Goal: Task Accomplishment & Management: Complete application form

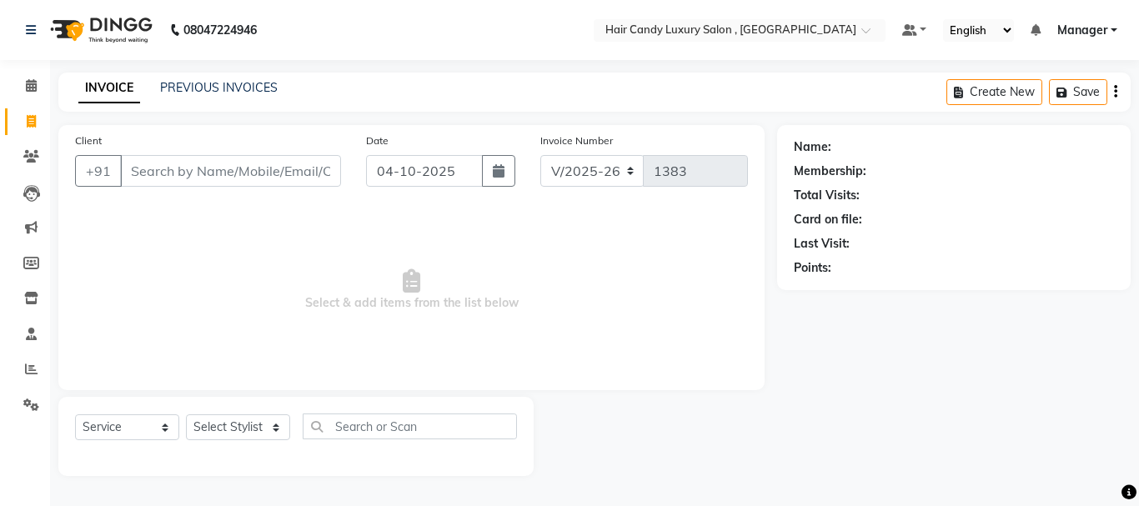
select select "8304"
select select "service"
click at [173, 168] on input "Client" at bounding box center [230, 171] width 221 height 32
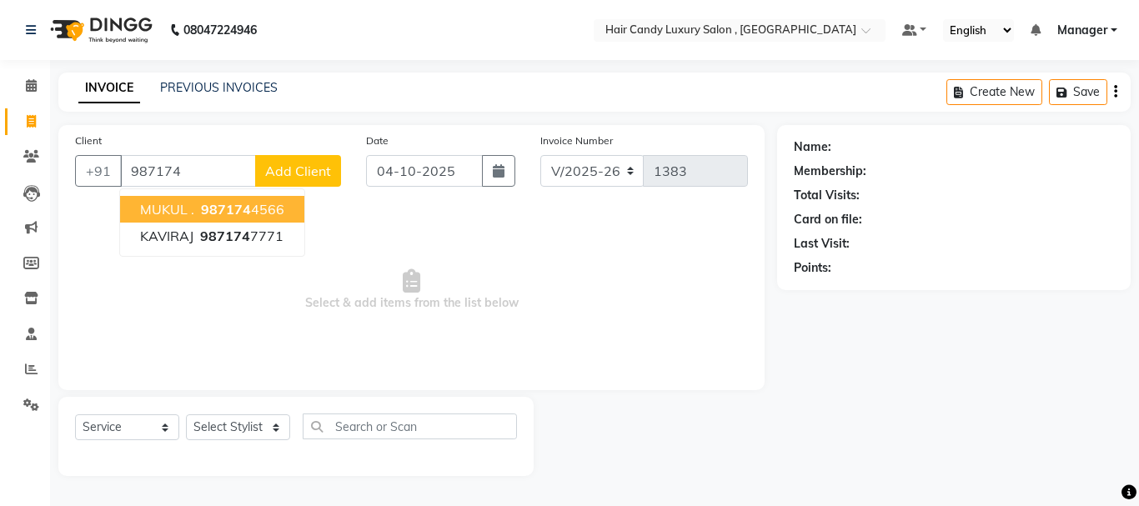
click at [218, 209] on span "987174" at bounding box center [226, 209] width 50 height 17
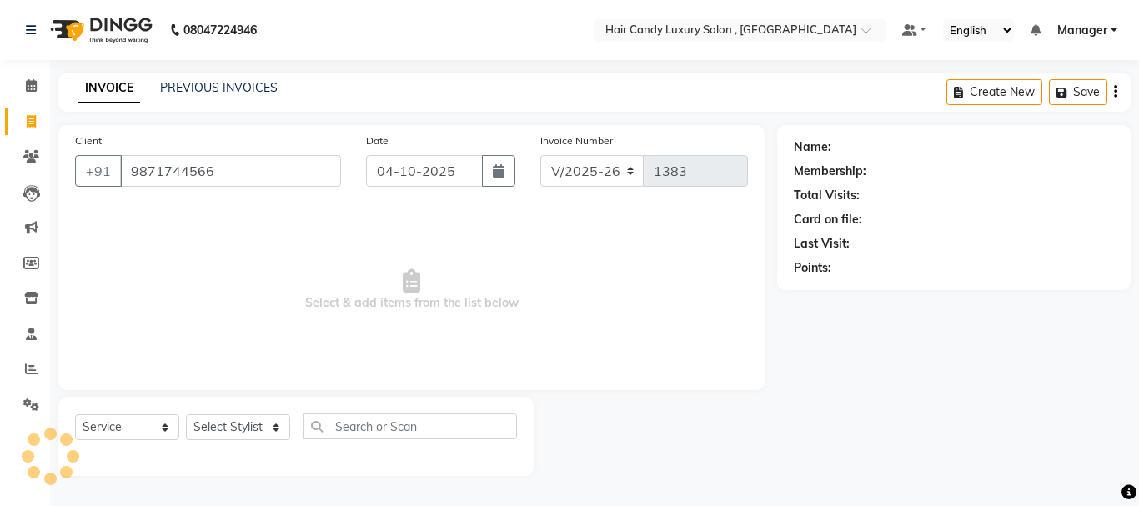
type input "9871744566"
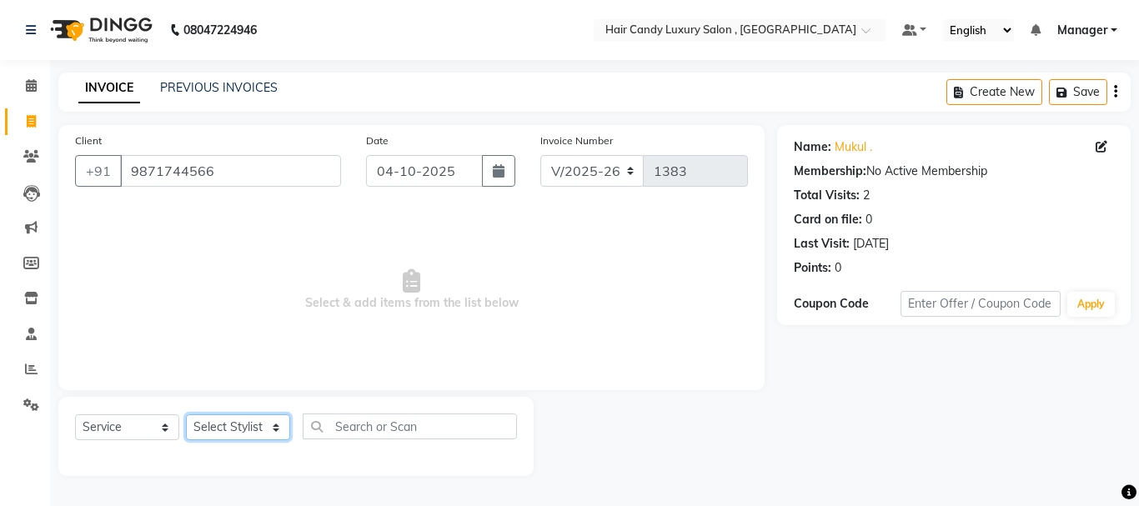
drag, startPoint x: 246, startPoint y: 426, endPoint x: 250, endPoint y: 415, distance: 11.6
click at [246, 426] on select "Select Stylist ADITI AJIT BILAL DANISH Manager Manager MEENAKSHI RINKI VALECHA …" at bounding box center [238, 428] width 104 height 26
select select "80576"
click at [186, 415] on select "Select Stylist ADITI AJIT BILAL DANISH Manager Manager MEENAKSHI RINKI VALECHA …" at bounding box center [238, 428] width 104 height 26
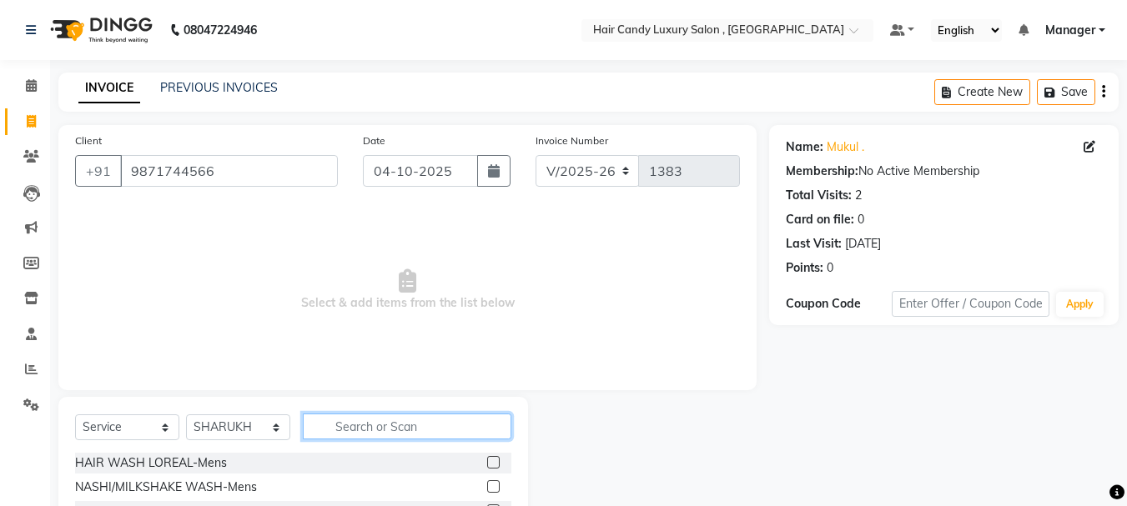
click at [373, 423] on input "text" at bounding box center [407, 427] width 209 height 26
type input "HAIRCUT"
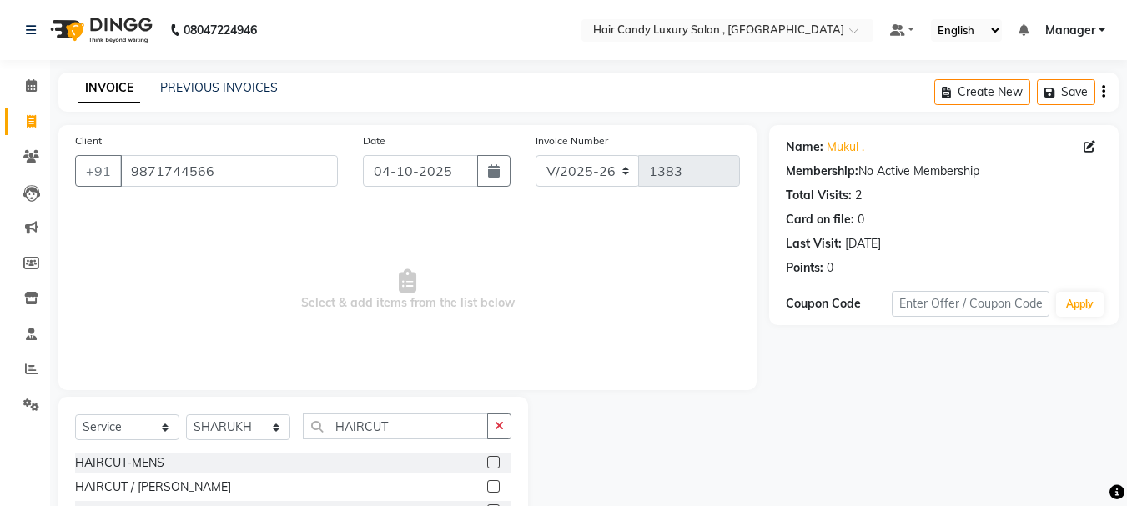
click at [491, 465] on label at bounding box center [493, 462] width 13 height 13
click at [491, 465] on input "checkbox" at bounding box center [492, 463] width 11 height 11
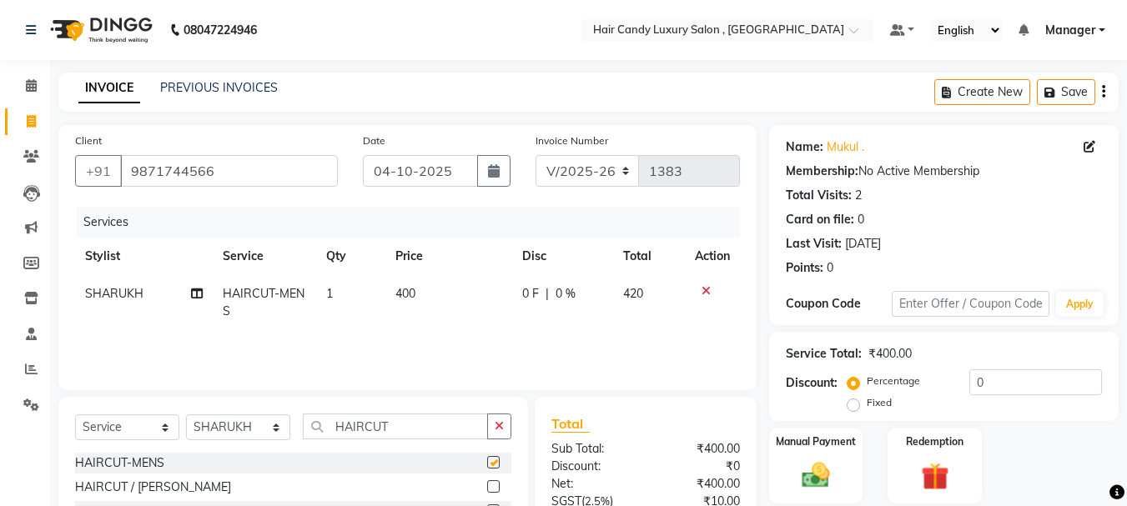
checkbox input "false"
click at [430, 290] on td "400" at bounding box center [448, 302] width 127 height 55
select select "80576"
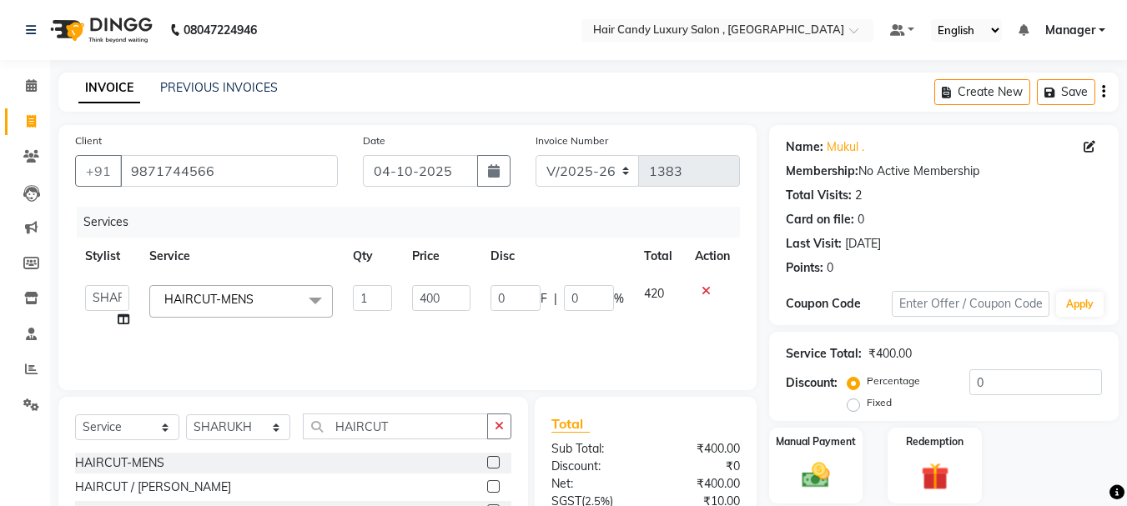
click at [430, 290] on input "400" at bounding box center [441, 298] width 58 height 26
type input "350"
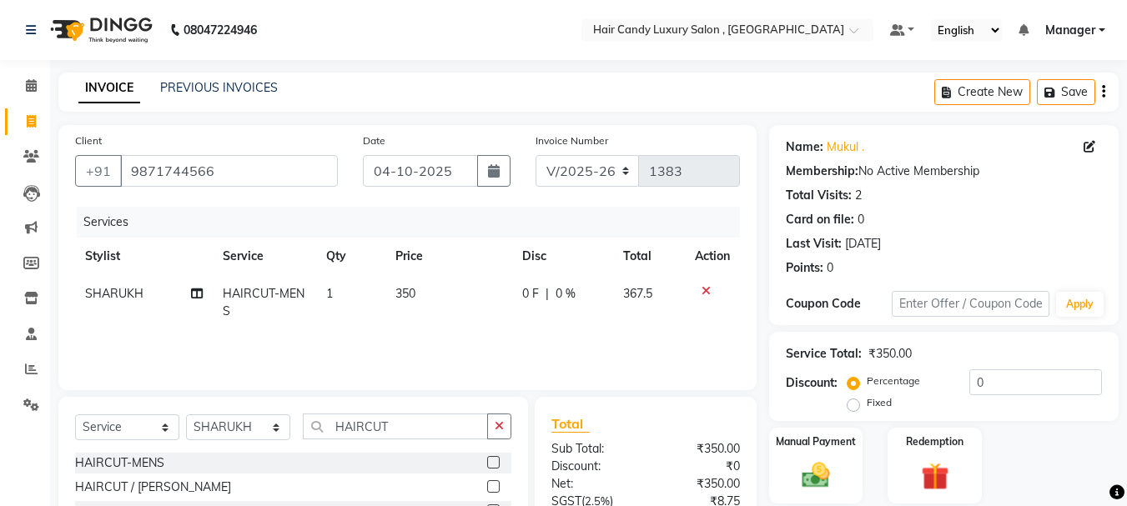
click at [445, 324] on td "350" at bounding box center [448, 302] width 127 height 55
select select "80576"
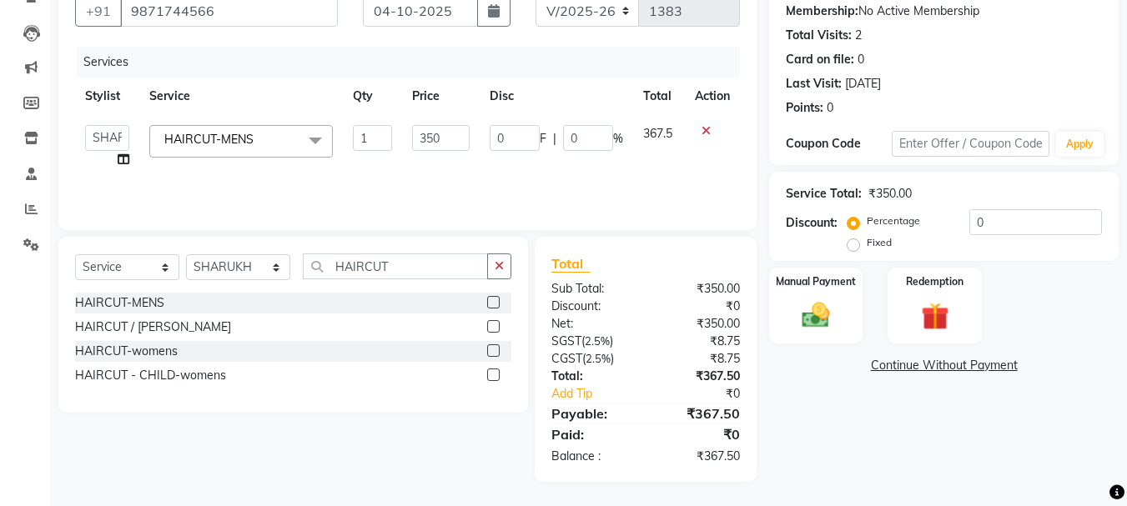
scroll to position [161, 0]
click at [807, 312] on img at bounding box center [815, 314] width 47 height 33
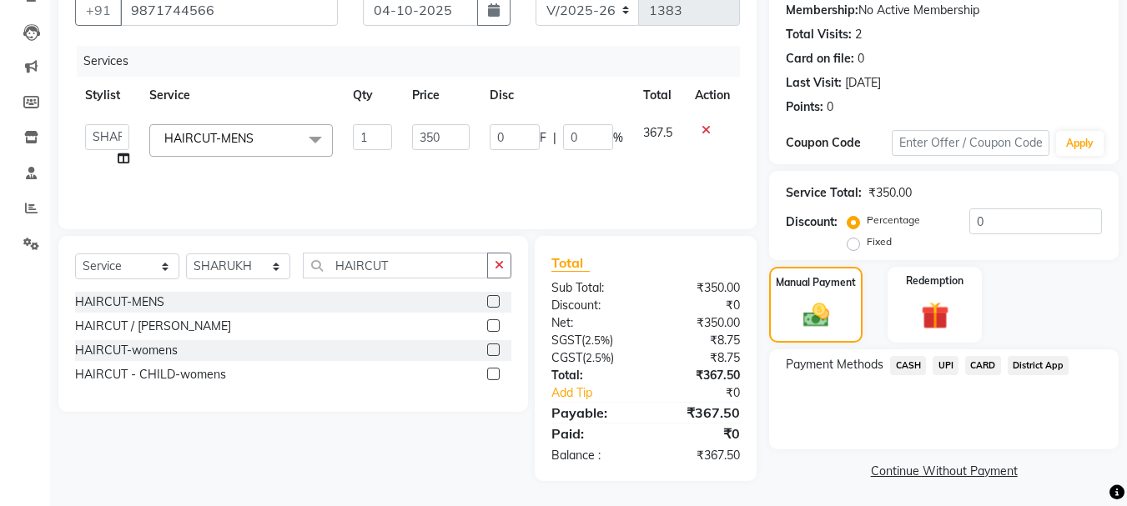
click at [993, 368] on span "CARD" at bounding box center [983, 365] width 36 height 19
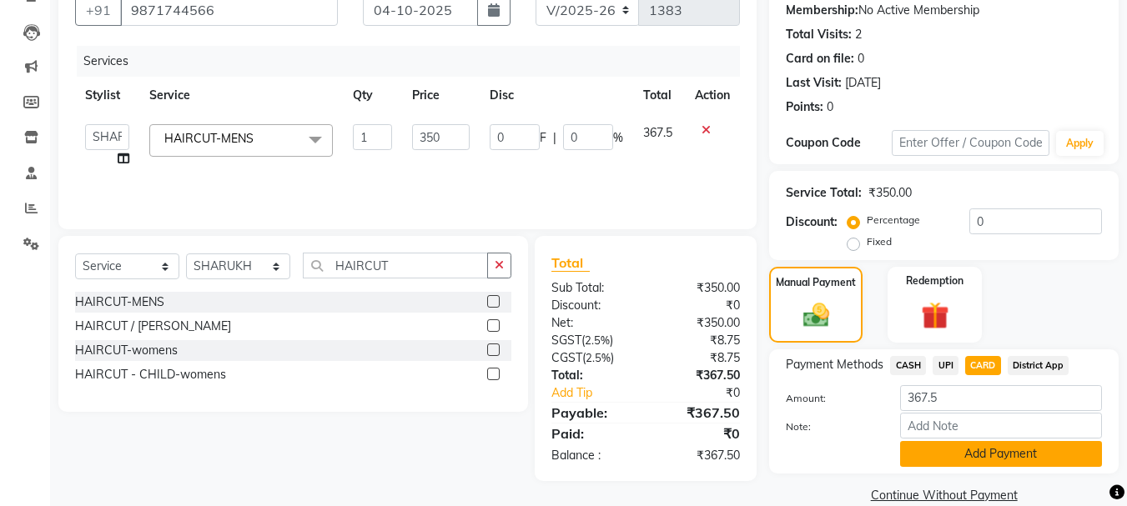
click at [991, 458] on button "Add Payment" at bounding box center [1001, 454] width 202 height 26
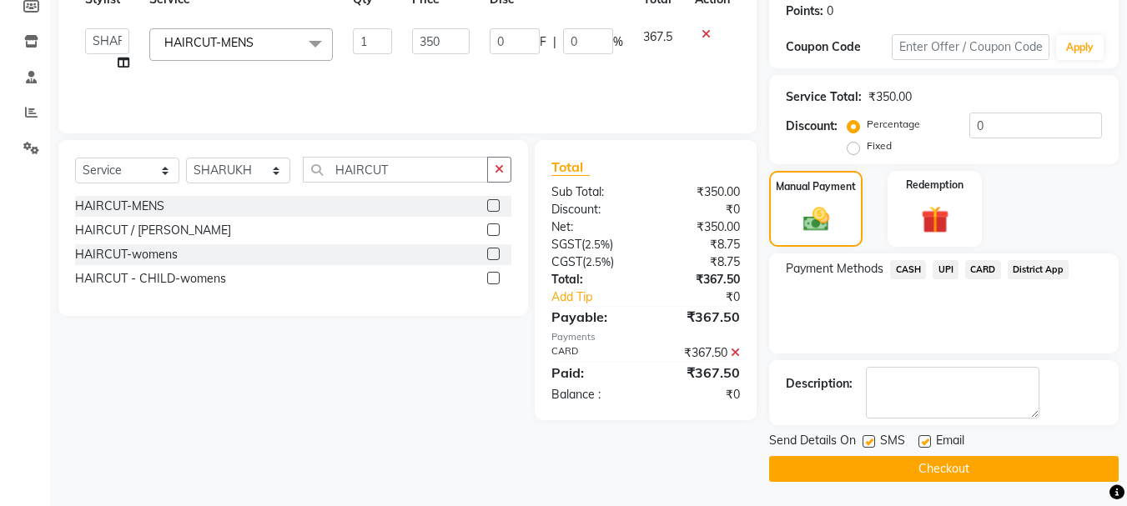
scroll to position [258, 0]
click at [922, 465] on button "Checkout" at bounding box center [944, 468] width 350 height 26
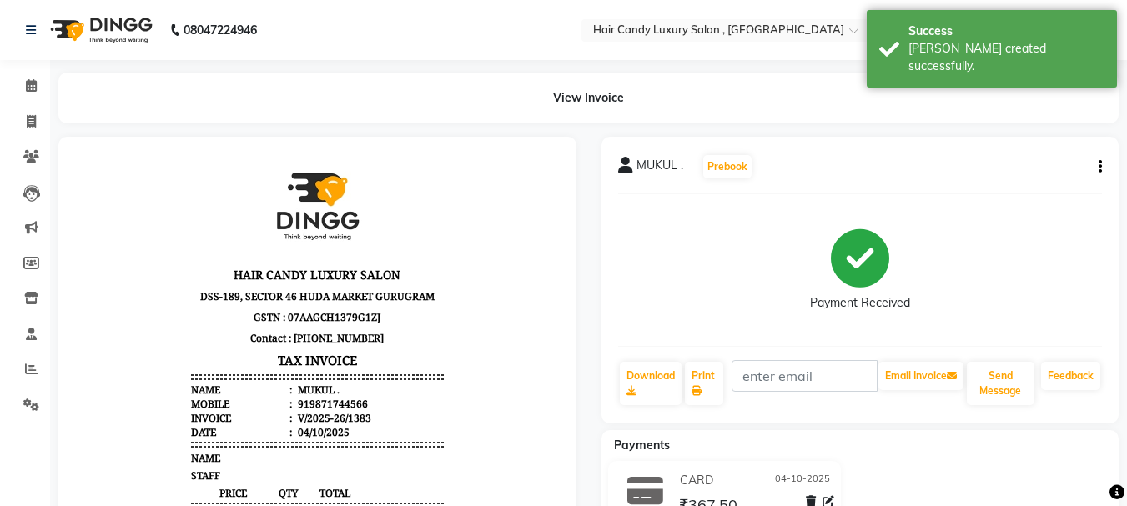
scroll to position [13, 0]
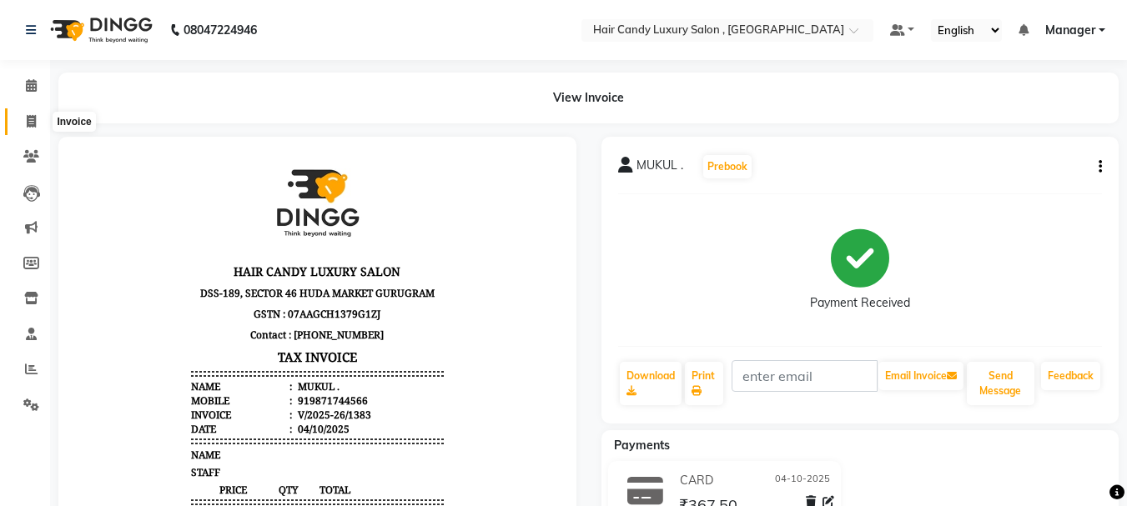
drag, startPoint x: 32, startPoint y: 118, endPoint x: 53, endPoint y: 134, distance: 26.2
click at [33, 118] on icon at bounding box center [31, 121] width 9 height 13
select select "service"
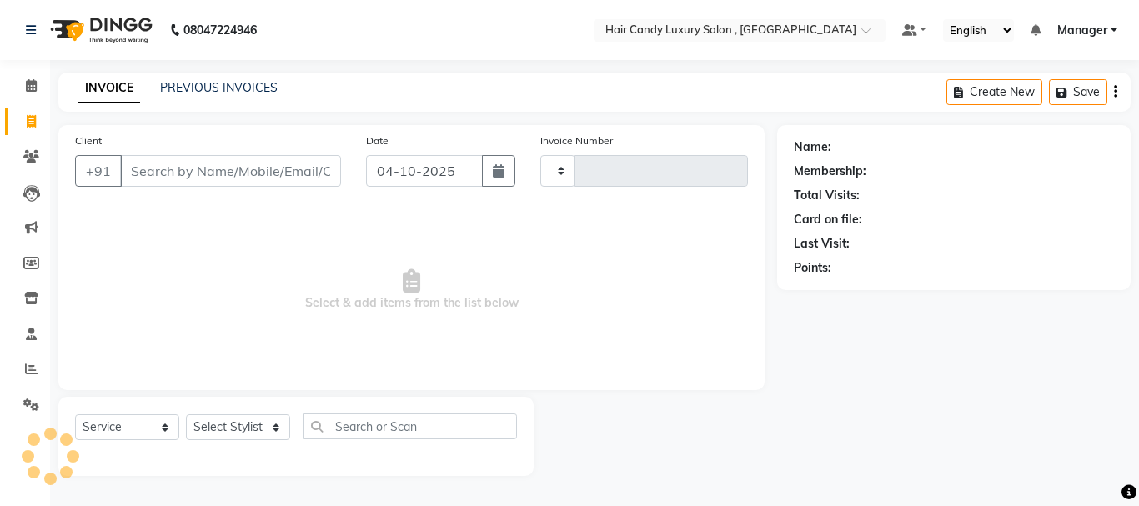
type input "1384"
select select "8304"
click at [210, 181] on input "Client" at bounding box center [230, 171] width 221 height 32
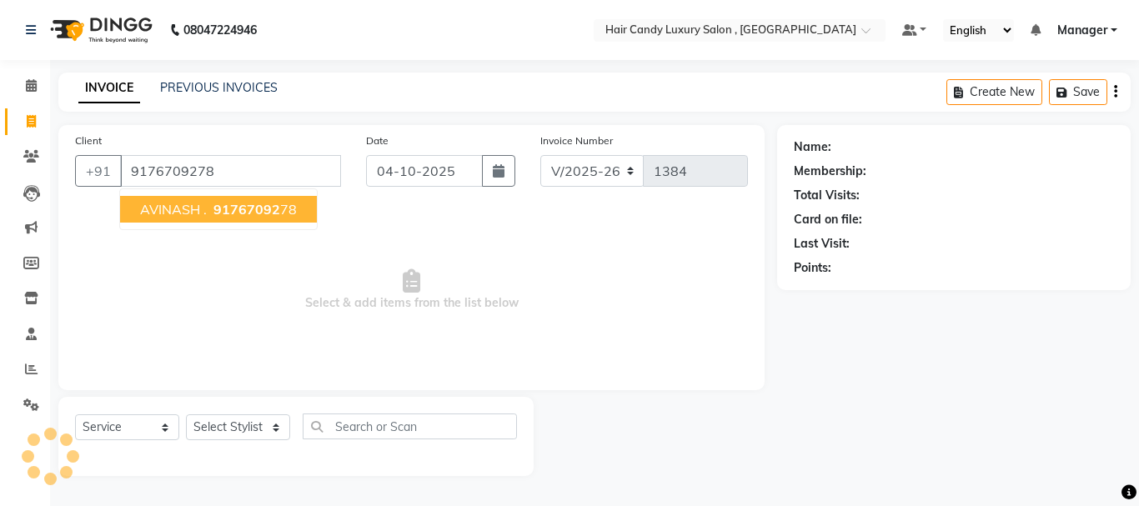
type input "9176709278"
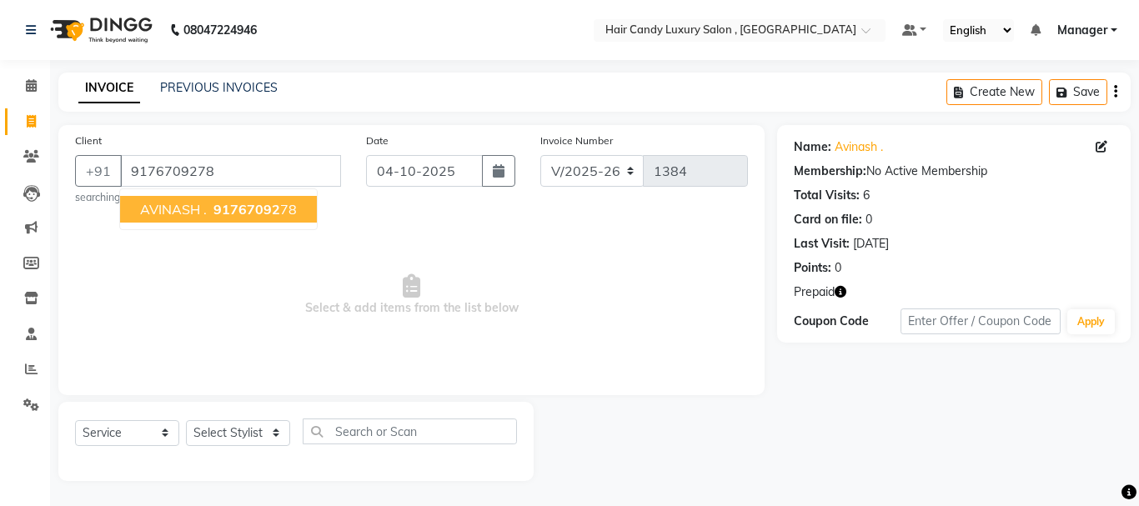
click at [248, 201] on span "91767092" at bounding box center [247, 209] width 67 height 17
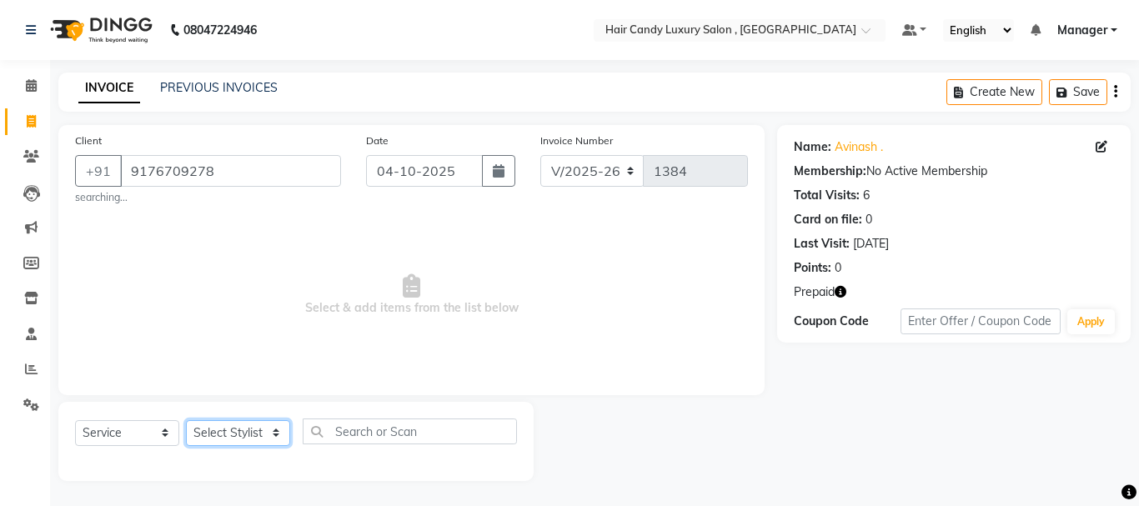
click at [259, 433] on select "Select Stylist ADITI AJIT BILAL DANISH Manager Manager MEENAKSHI RINKI VALECHA …" at bounding box center [238, 433] width 104 height 26
select select "84022"
click at [186, 420] on select "Select Stylist ADITI AJIT BILAL DANISH Manager Manager MEENAKSHI RINKI VALECHA …" at bounding box center [238, 433] width 104 height 26
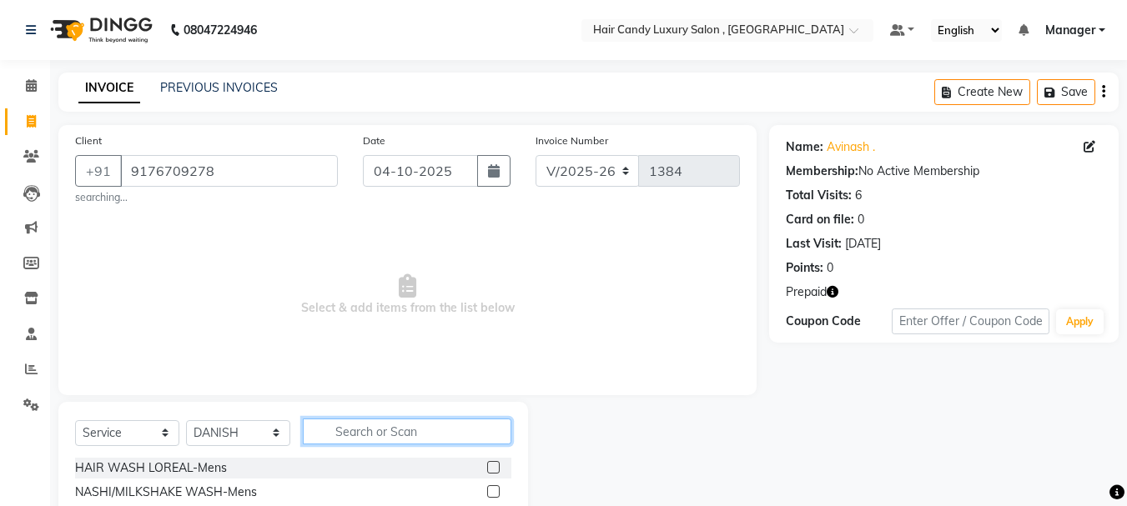
click at [377, 435] on input "text" at bounding box center [407, 432] width 209 height 26
type input "HAIRCUT"
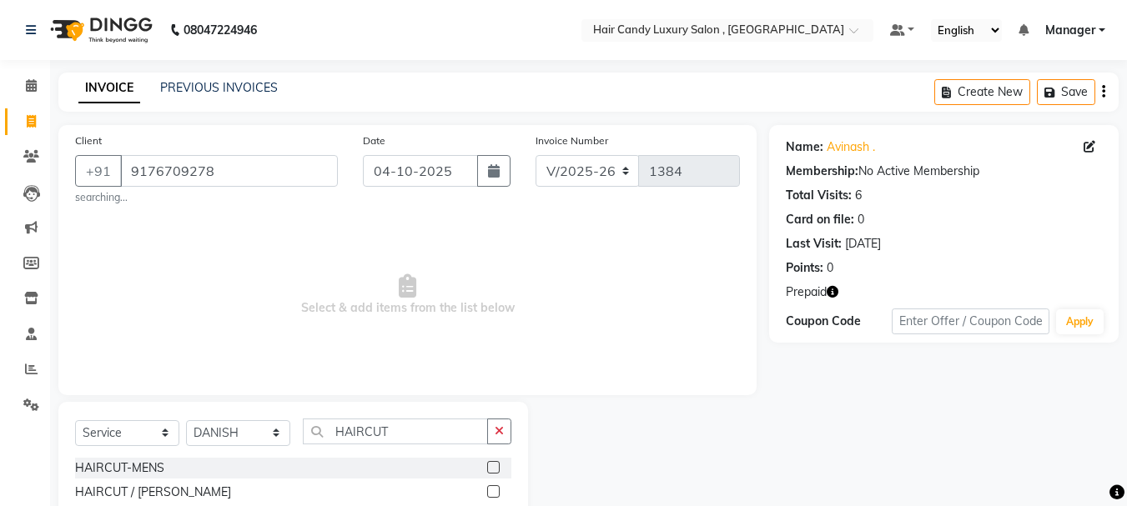
click at [490, 488] on label at bounding box center [493, 491] width 13 height 13
click at [490, 488] on input "checkbox" at bounding box center [492, 492] width 11 height 11
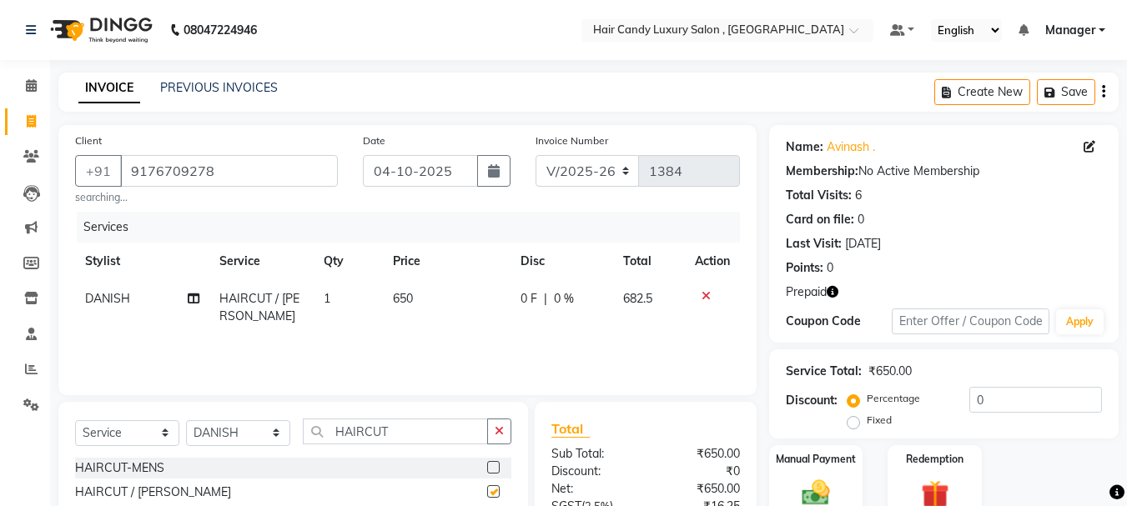
checkbox input "false"
click at [430, 299] on td "650" at bounding box center [447, 307] width 128 height 55
select select "84022"
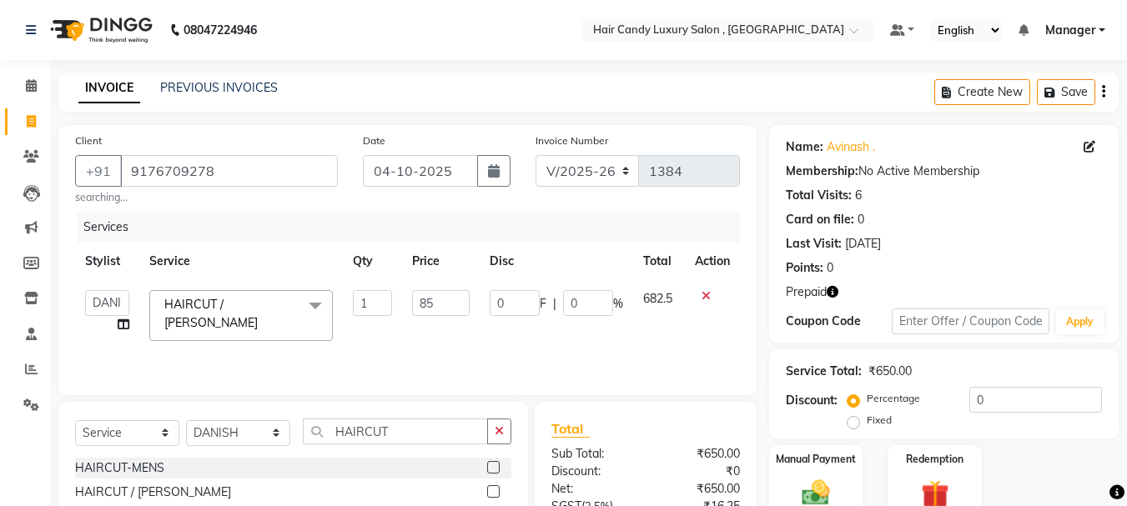
type input "850"
drag, startPoint x: 504, startPoint y: 347, endPoint x: 508, endPoint y: 336, distance: 11.6
click at [504, 346] on div "Services Stylist Service Qty Price Disc Total Action ADITI AJIT BILAL DANISH Ma…" at bounding box center [407, 295] width 665 height 167
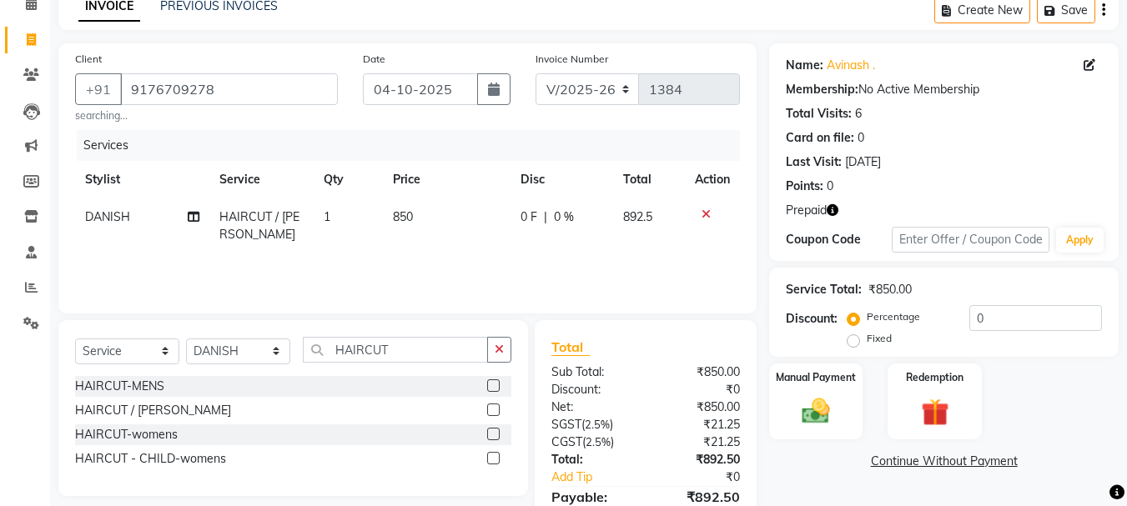
scroll to position [166, 0]
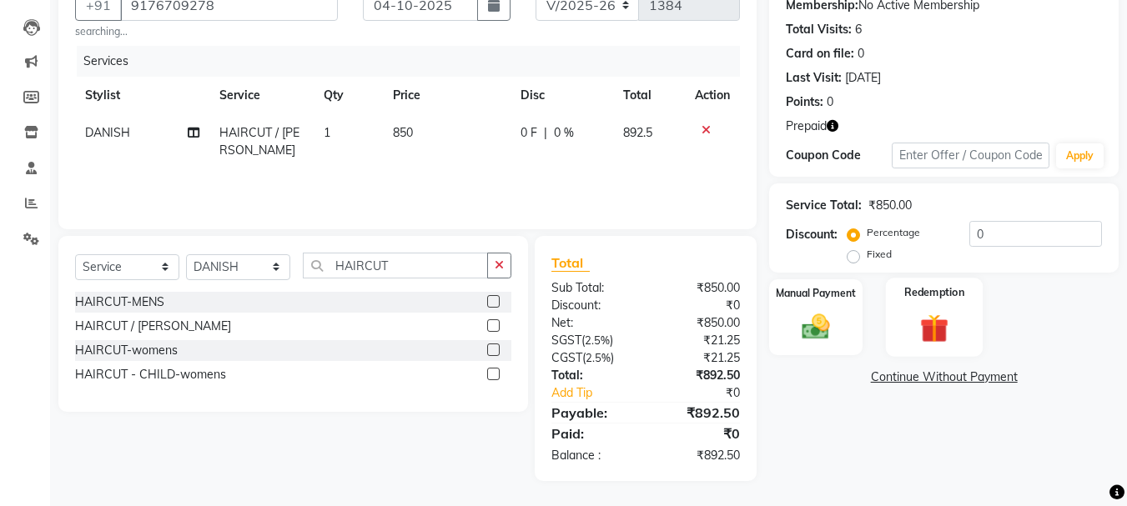
click at [933, 343] on img at bounding box center [934, 328] width 47 height 36
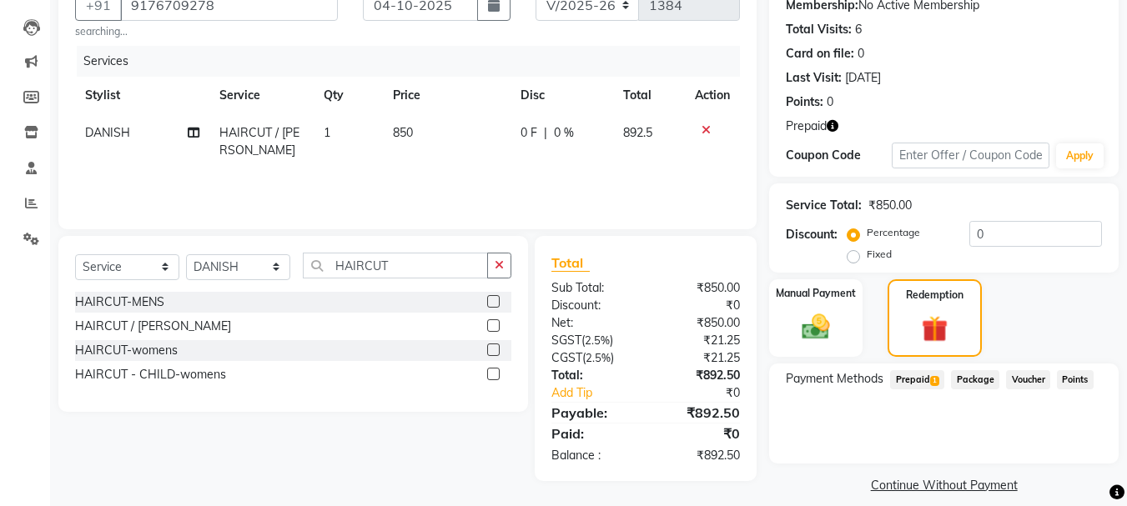
click at [910, 377] on span "Prepaid 1" at bounding box center [917, 379] width 54 height 19
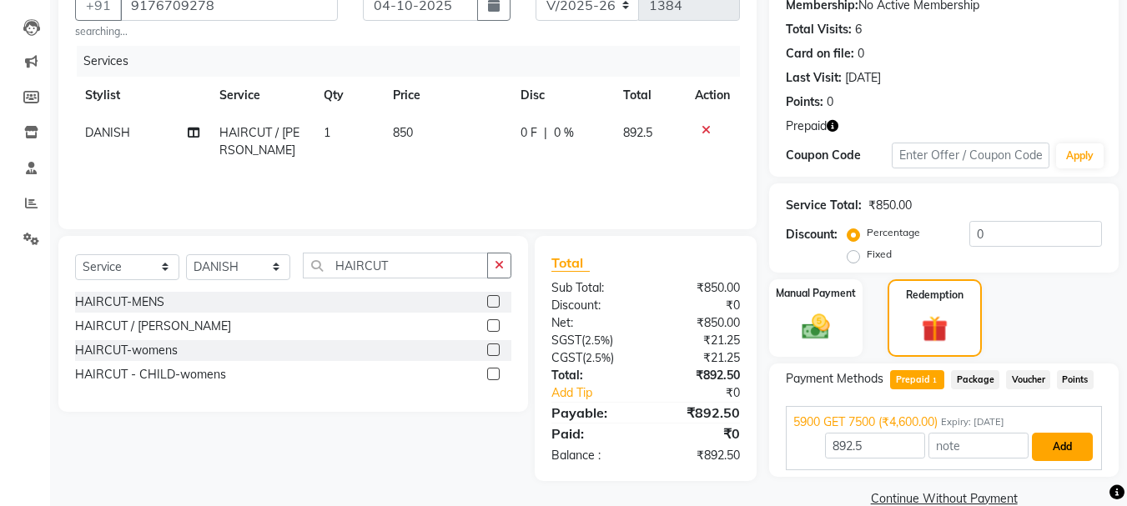
click at [1064, 435] on button "Add" at bounding box center [1062, 447] width 61 height 28
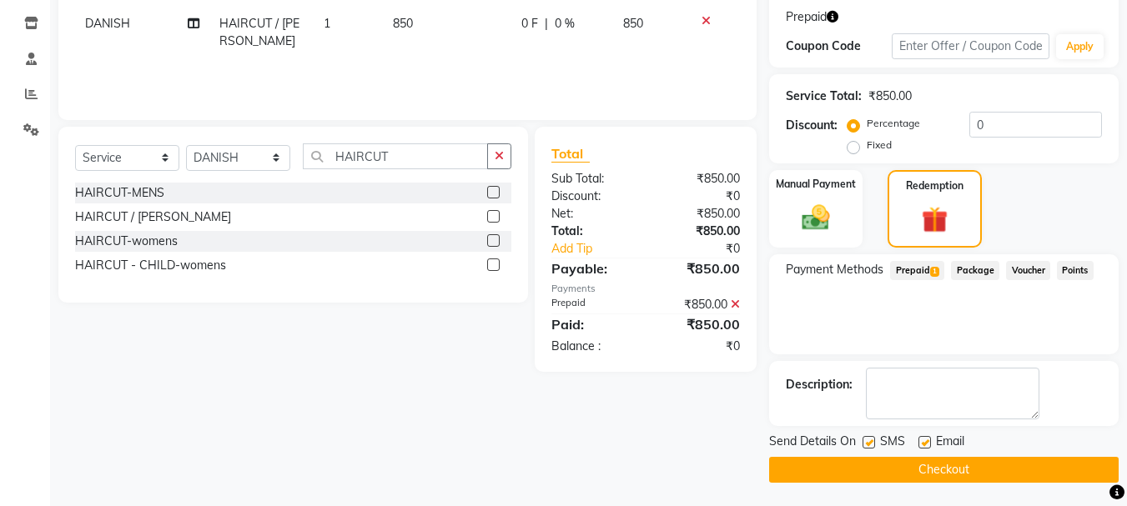
scroll to position [277, 0]
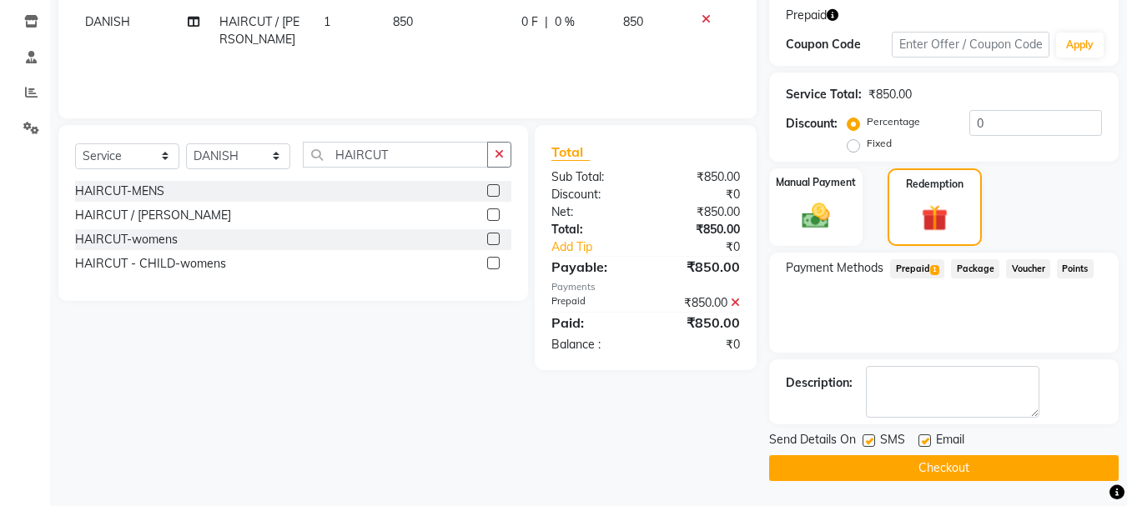
click at [1022, 476] on button "Checkout" at bounding box center [944, 468] width 350 height 26
click at [953, 466] on button "Checkout" at bounding box center [944, 468] width 350 height 26
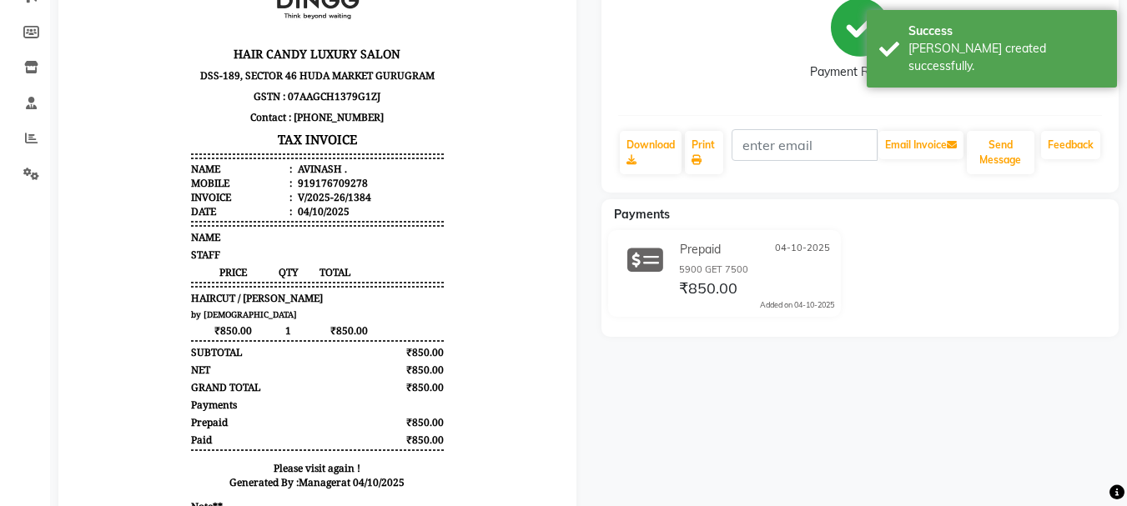
scroll to position [333, 0]
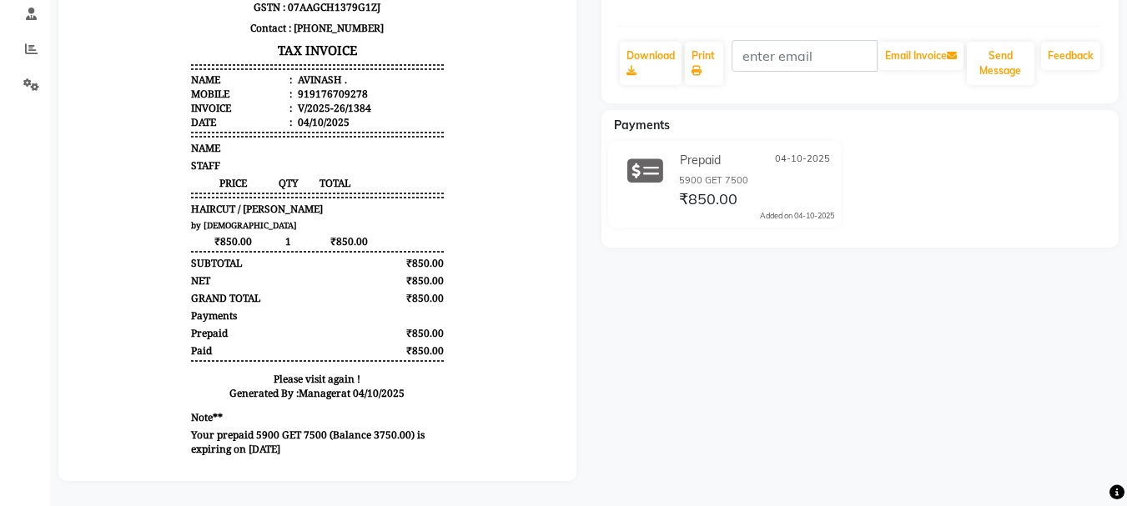
click at [122, 403] on body "HAIR CANDY LUXURY SALON DSS-189, SECTOR 46 HUDA MARKET GURUGRAM GSTN : 07AAGCH1…" at bounding box center [317, 153] width 471 height 626
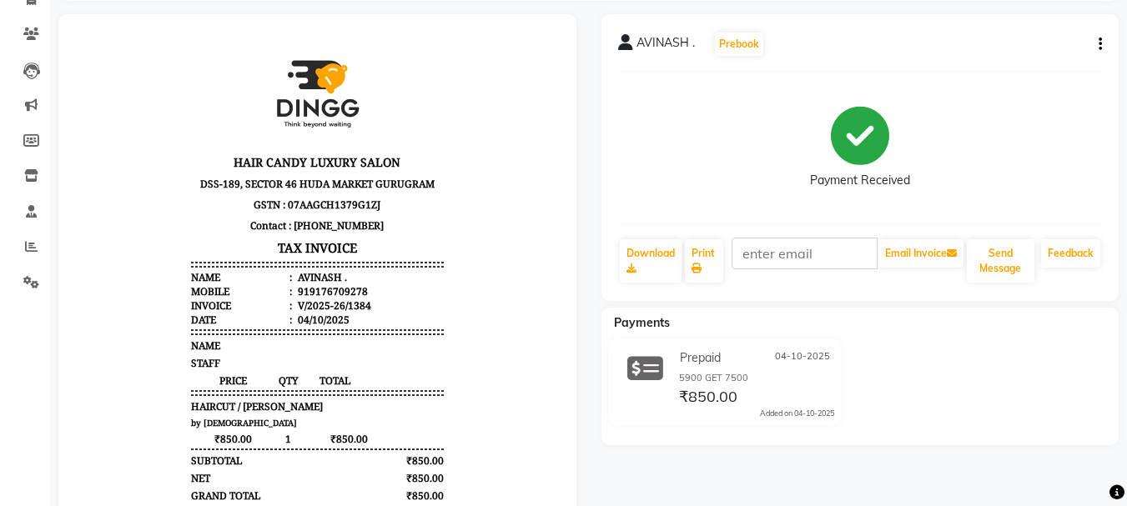
scroll to position [0, 0]
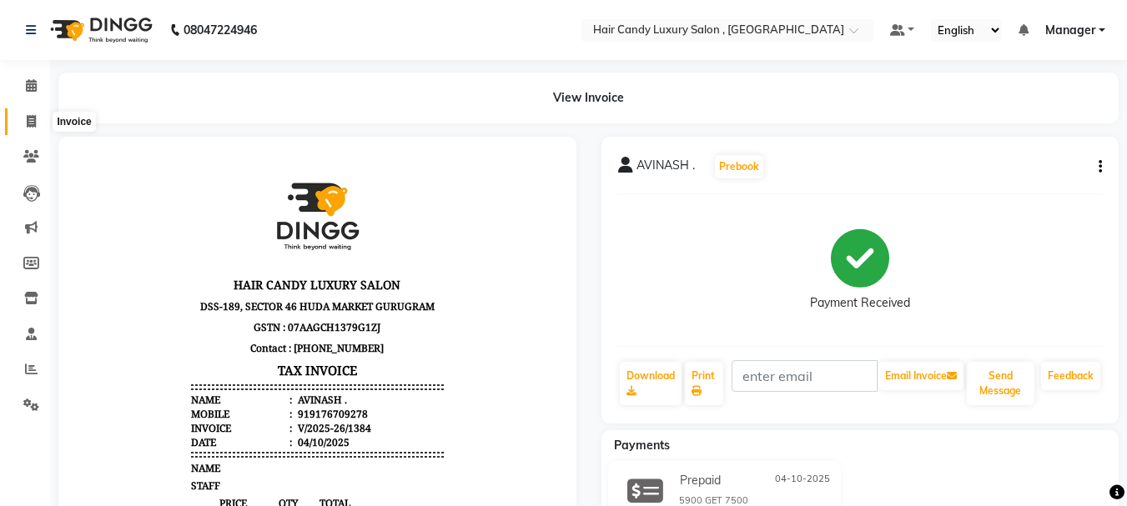
click at [28, 117] on icon at bounding box center [31, 121] width 9 height 13
select select "service"
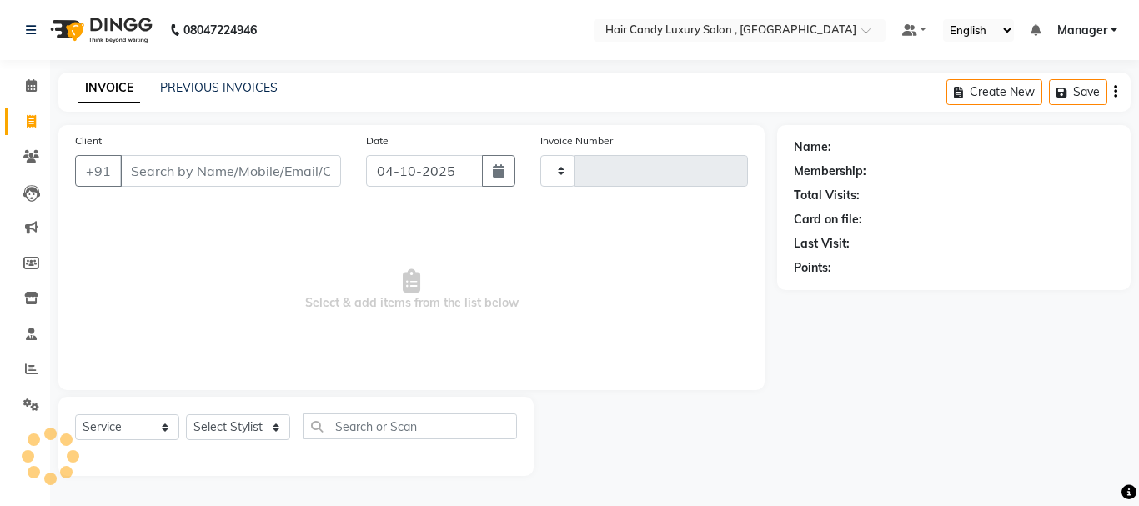
type input "1385"
select select "8304"
click at [166, 173] on input "Client" at bounding box center [230, 171] width 221 height 32
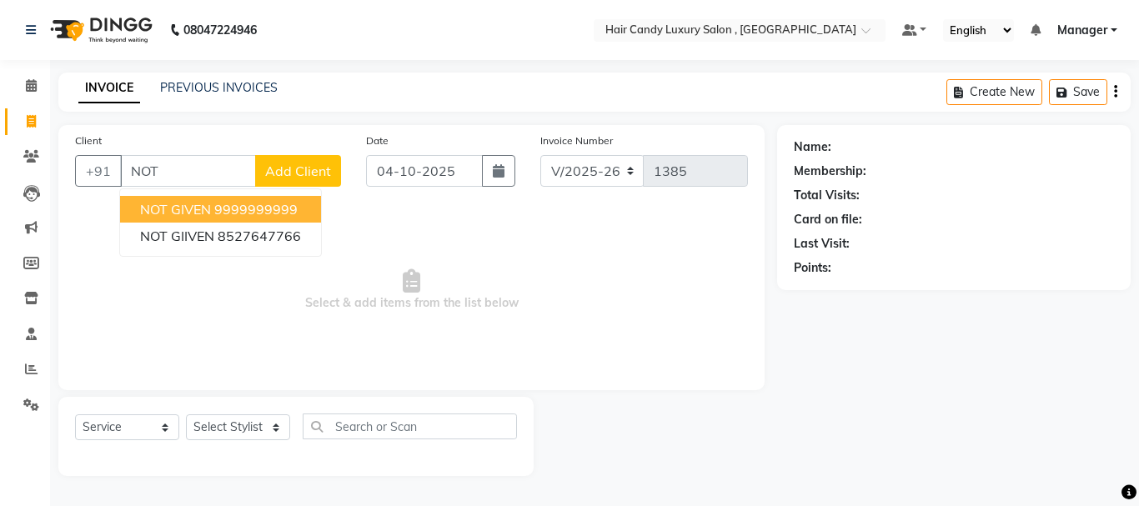
drag, startPoint x: 233, startPoint y: 208, endPoint x: 243, endPoint y: 209, distance: 10.0
click at [234, 208] on ngb-highlight "9999999999" at bounding box center [255, 209] width 83 height 17
type input "9999999999"
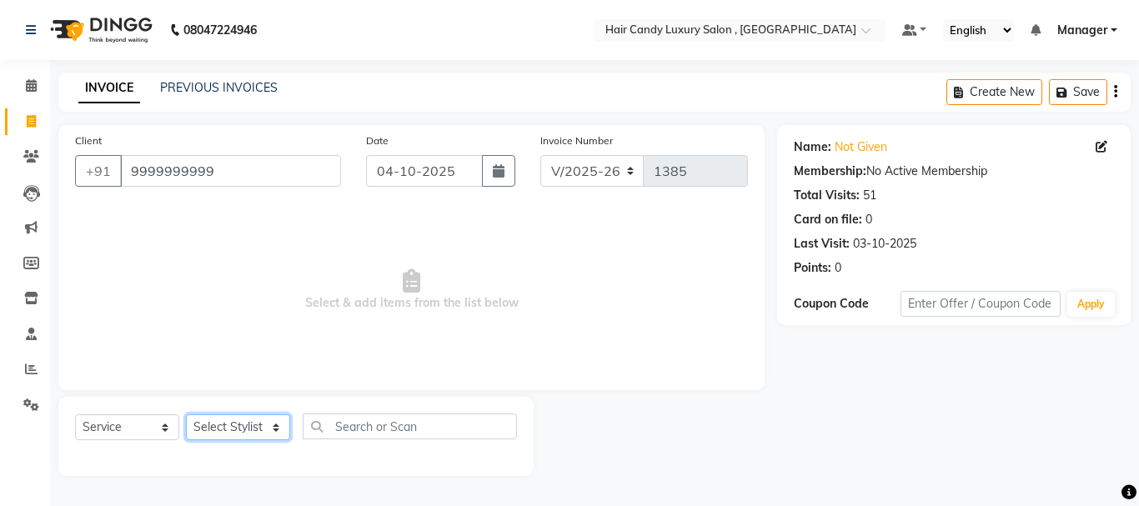
click at [259, 433] on select "Select Stylist ADITI AJIT BILAL DANISH Manager Manager MEENAKSHI RINKI VALECHA …" at bounding box center [238, 428] width 104 height 26
select select "80575"
click at [186, 415] on select "Select Stylist ADITI AJIT BILAL DANISH Manager Manager MEENAKSHI RINKI VALECHA …" at bounding box center [238, 428] width 104 height 26
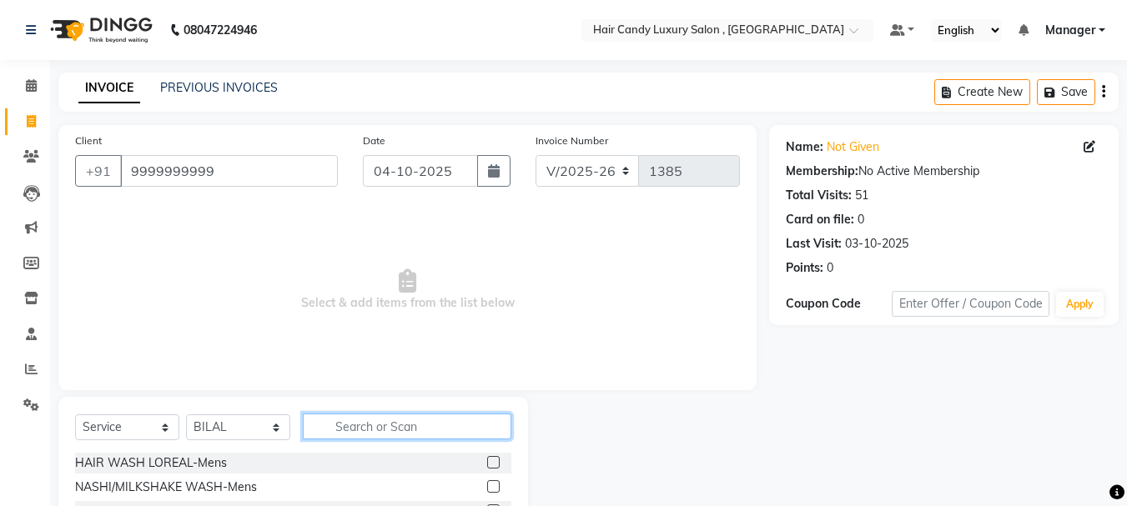
drag, startPoint x: 381, startPoint y: 425, endPoint x: 381, endPoint y: 416, distance: 9.2
click at [382, 425] on input "text" at bounding box center [407, 427] width 209 height 26
type input "HAIRCUT"
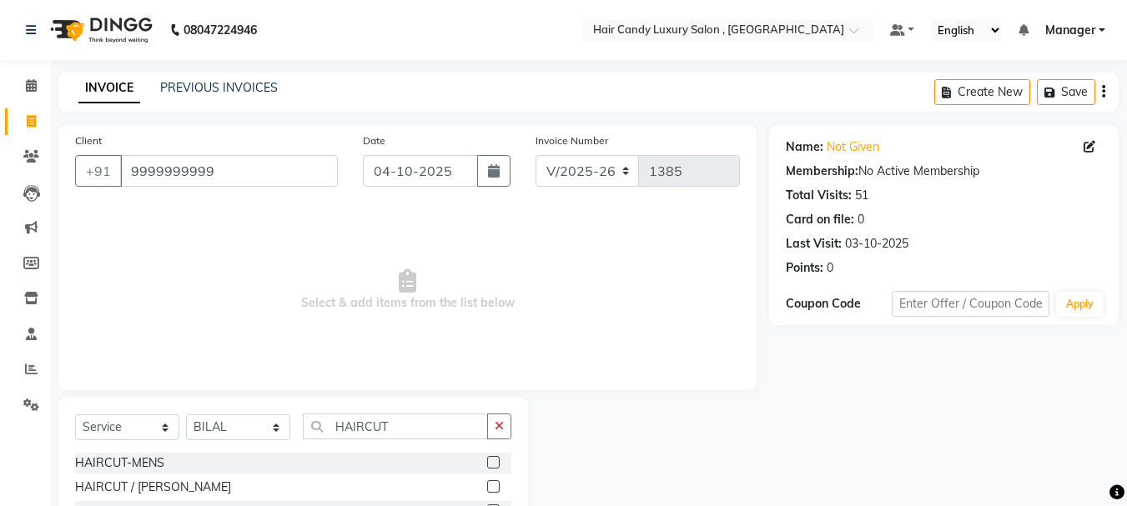
click at [491, 487] on label at bounding box center [493, 486] width 13 height 13
click at [491, 487] on input "checkbox" at bounding box center [492, 487] width 11 height 11
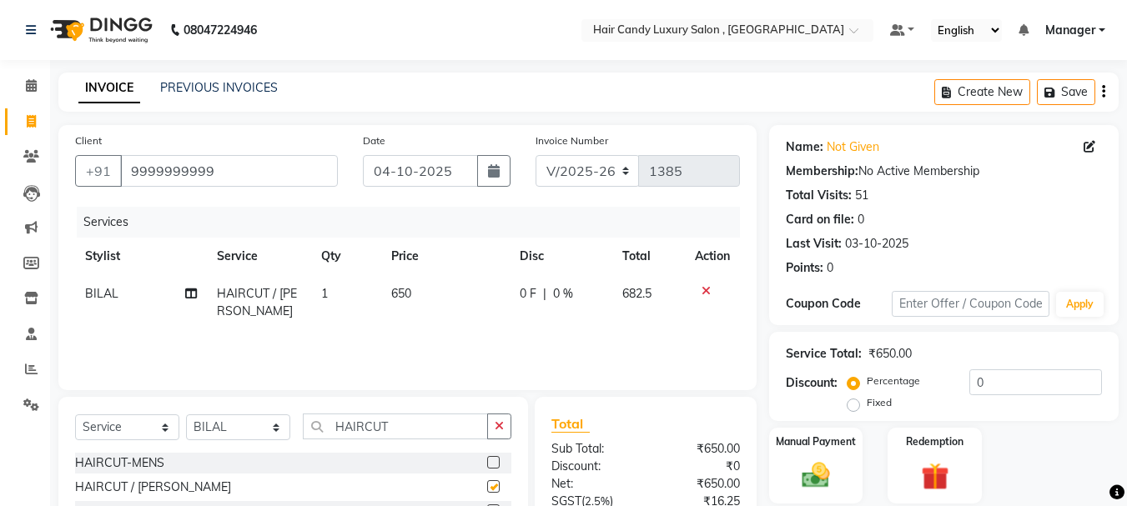
checkbox input "false"
click at [413, 292] on td "650" at bounding box center [445, 302] width 129 height 55
select select "80575"
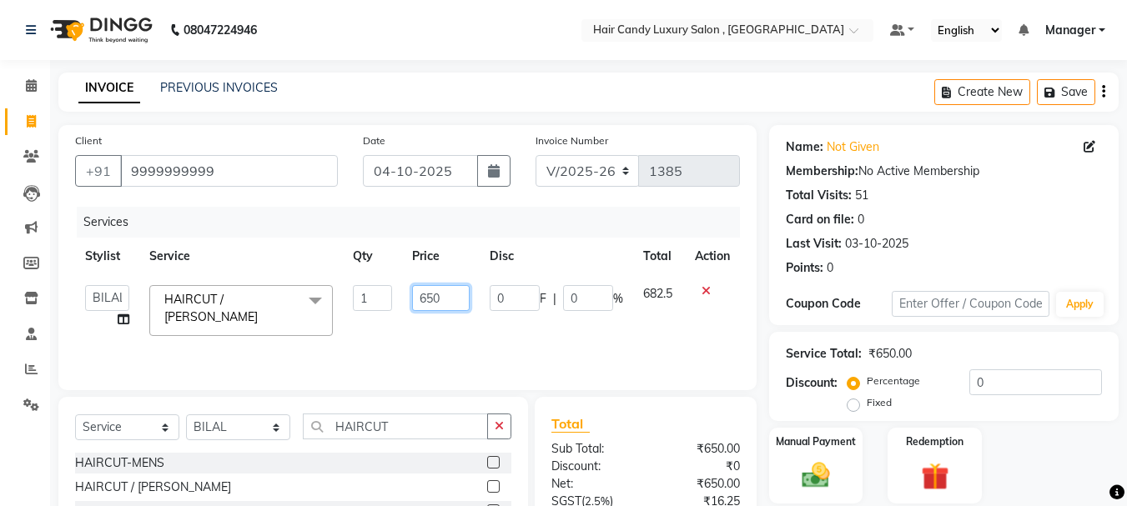
click at [413, 292] on input "650" at bounding box center [441, 298] width 58 height 26
type input "7"
type input "700"
click at [445, 358] on div "Services Stylist Service Qty Price Disc Total Action ADITI AJIT BILAL DANISH Ma…" at bounding box center [407, 290] width 665 height 167
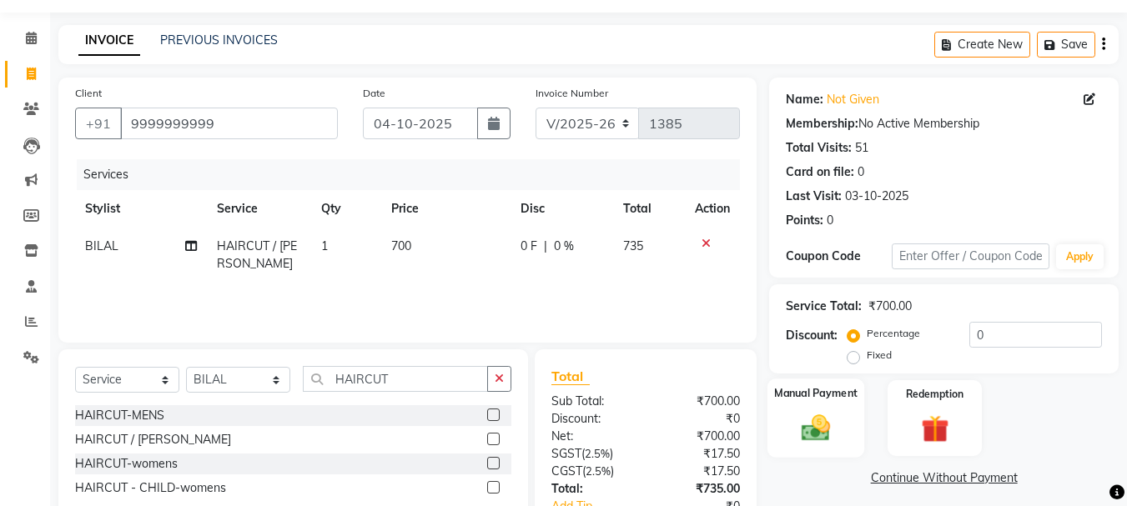
scroll to position [161, 0]
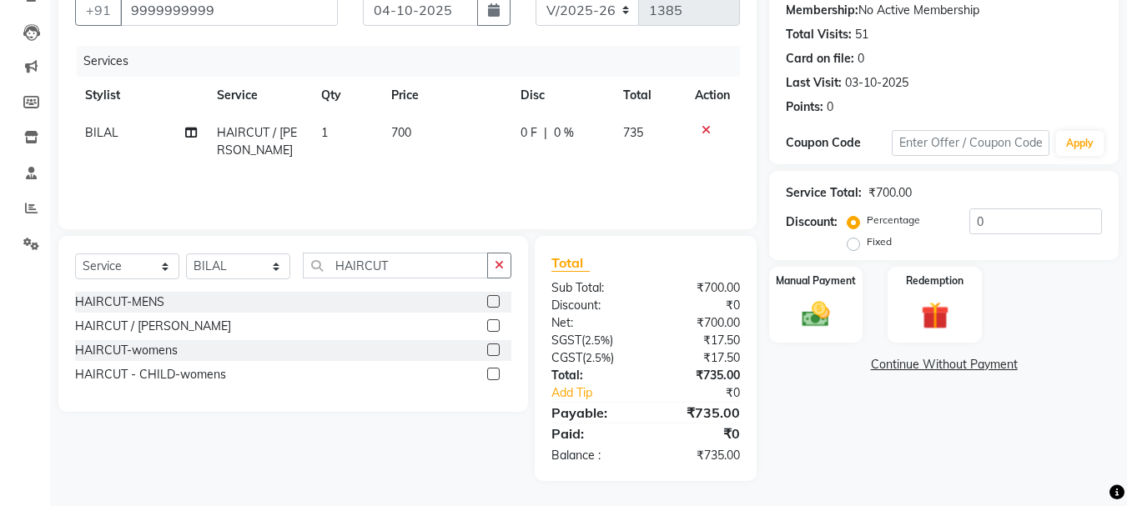
drag, startPoint x: 793, startPoint y: 305, endPoint x: 874, endPoint y: 304, distance: 80.9
click at [795, 305] on img at bounding box center [815, 315] width 45 height 32
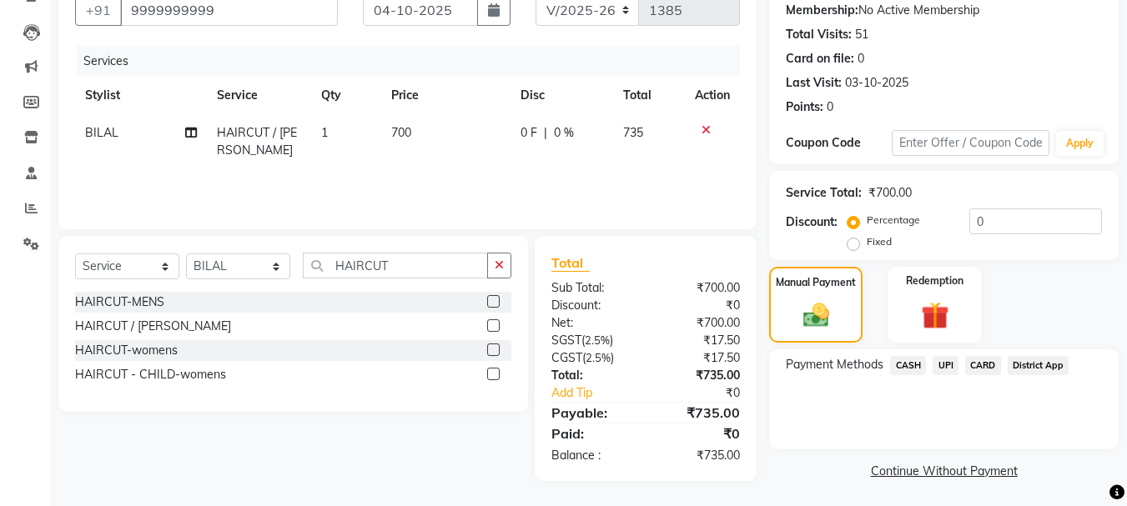
click at [952, 367] on span "UPI" at bounding box center [946, 365] width 26 height 19
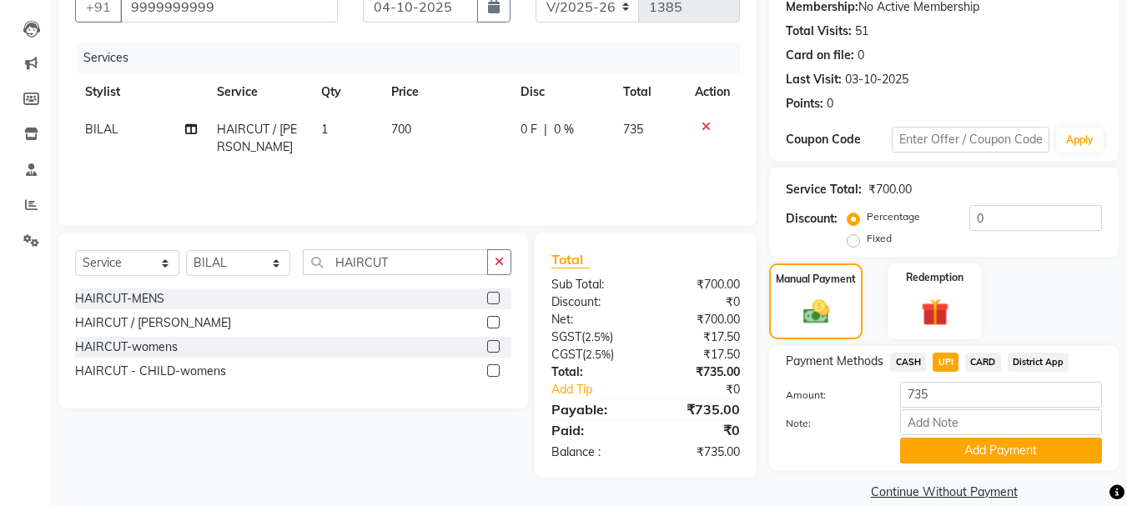
scroll to position [188, 0]
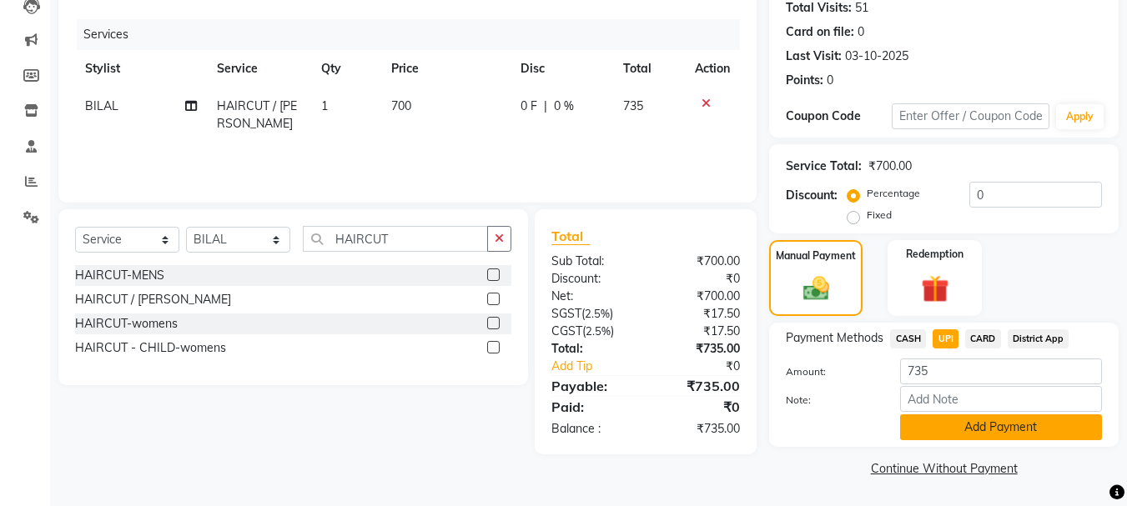
click at [1019, 435] on button "Add Payment" at bounding box center [1001, 428] width 202 height 26
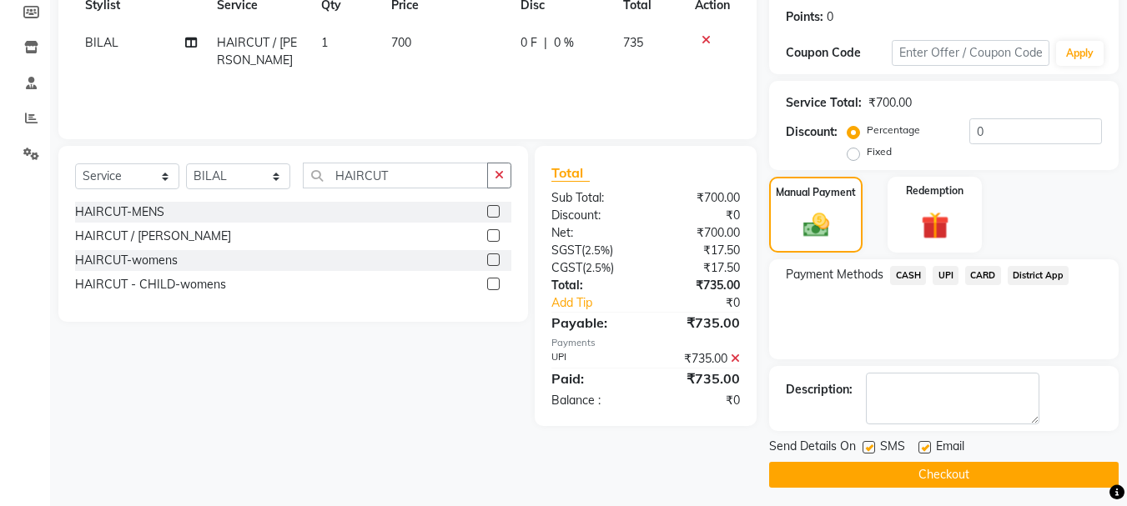
scroll to position [258, 0]
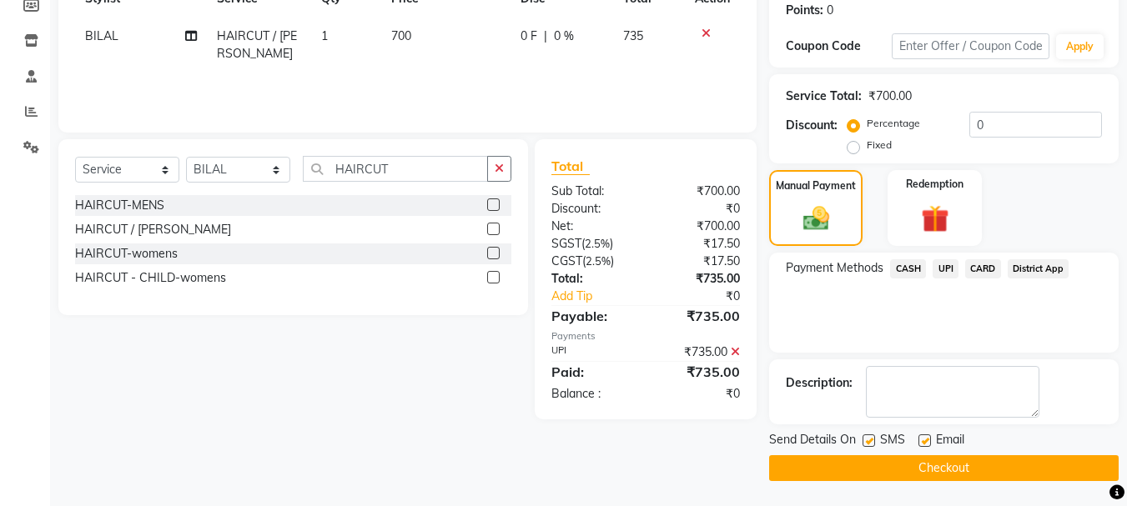
click at [968, 475] on button "Checkout" at bounding box center [944, 468] width 350 height 26
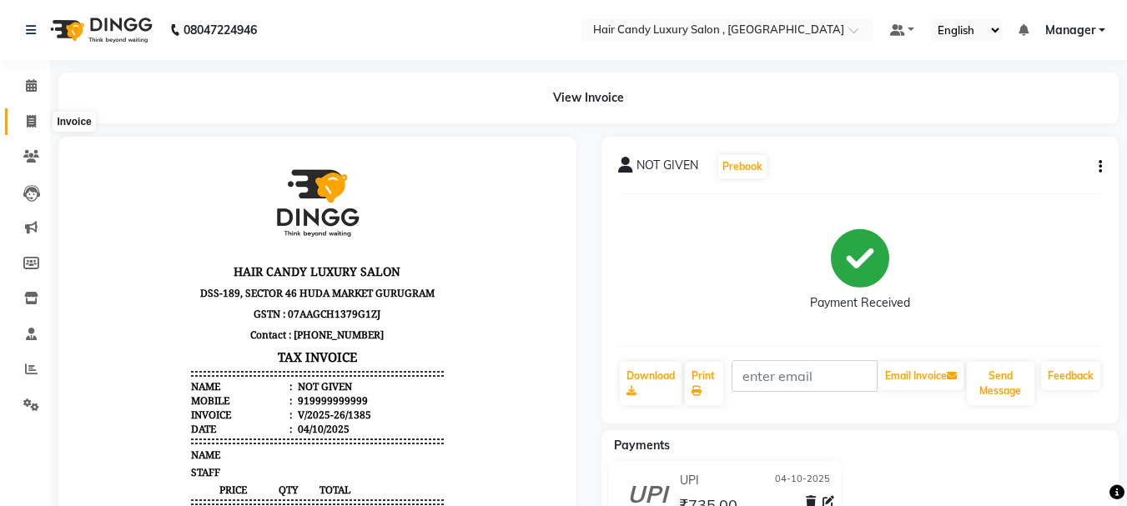
click at [34, 120] on icon at bounding box center [31, 121] width 9 height 13
select select "8304"
select select "service"
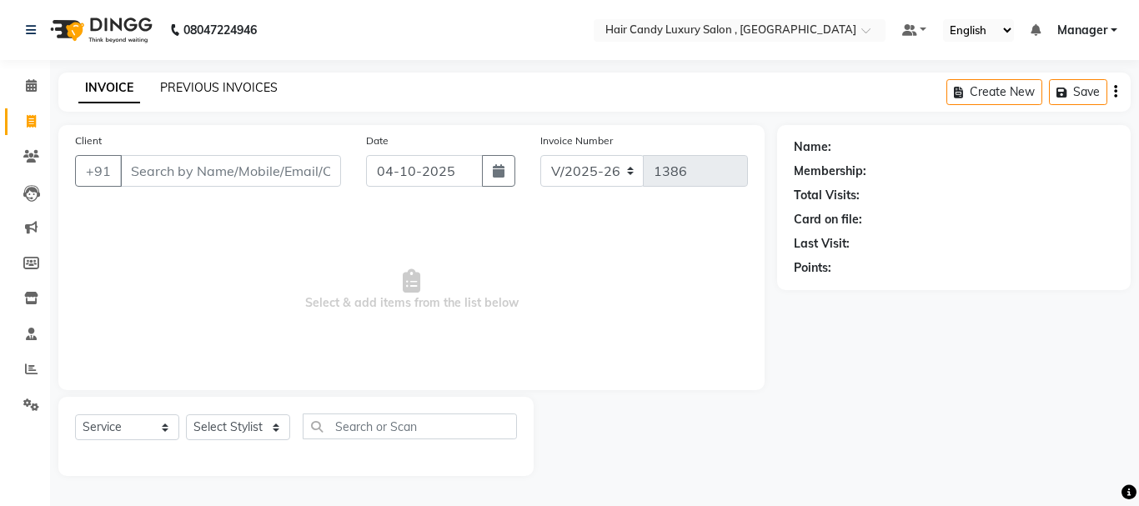
click at [241, 94] on link "PREVIOUS INVOICES" at bounding box center [219, 87] width 118 height 15
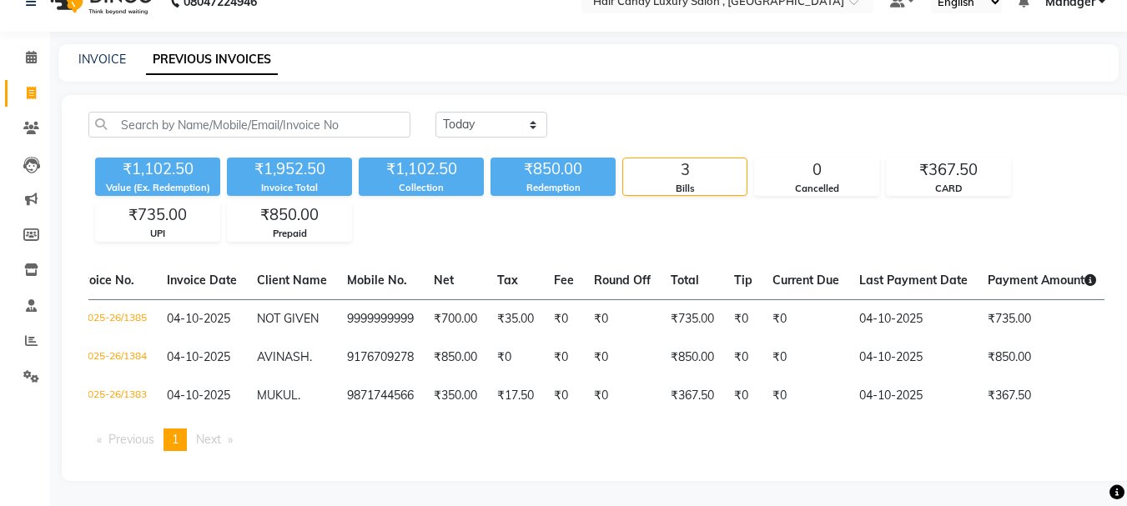
scroll to position [0, 25]
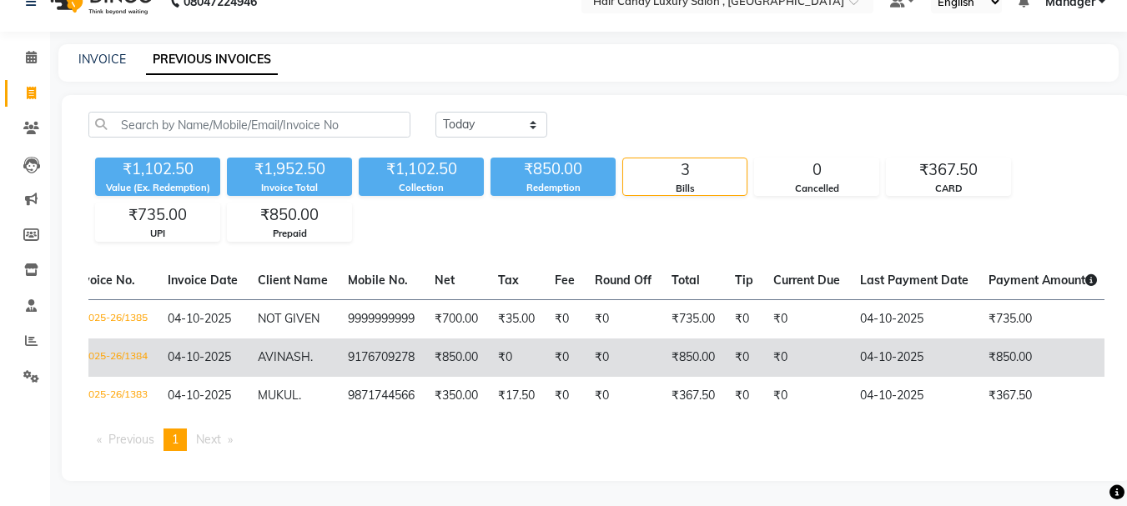
click at [304, 350] on span "AVINASH" at bounding box center [284, 357] width 53 height 15
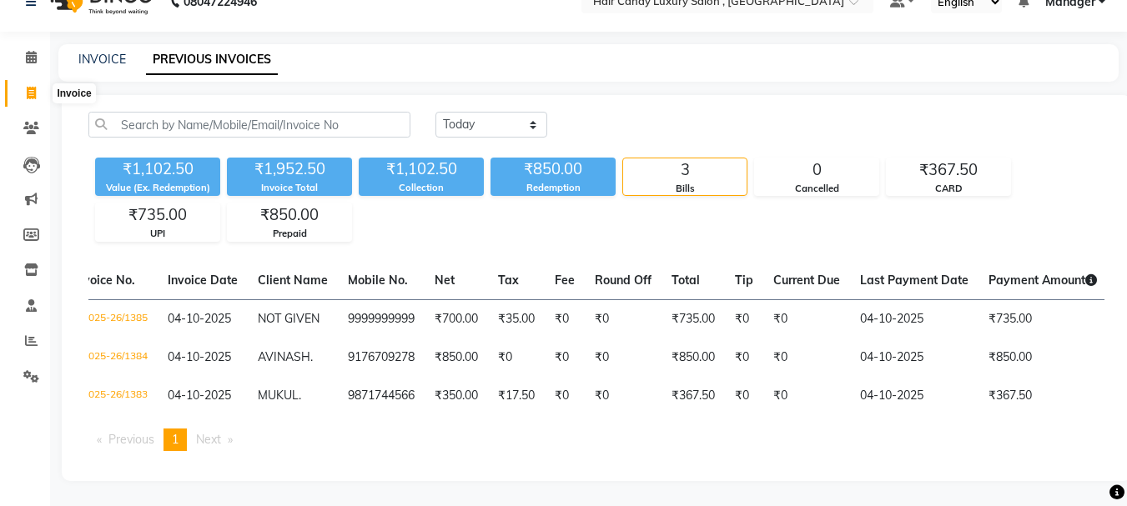
click at [32, 87] on icon at bounding box center [31, 93] width 9 height 13
select select "service"
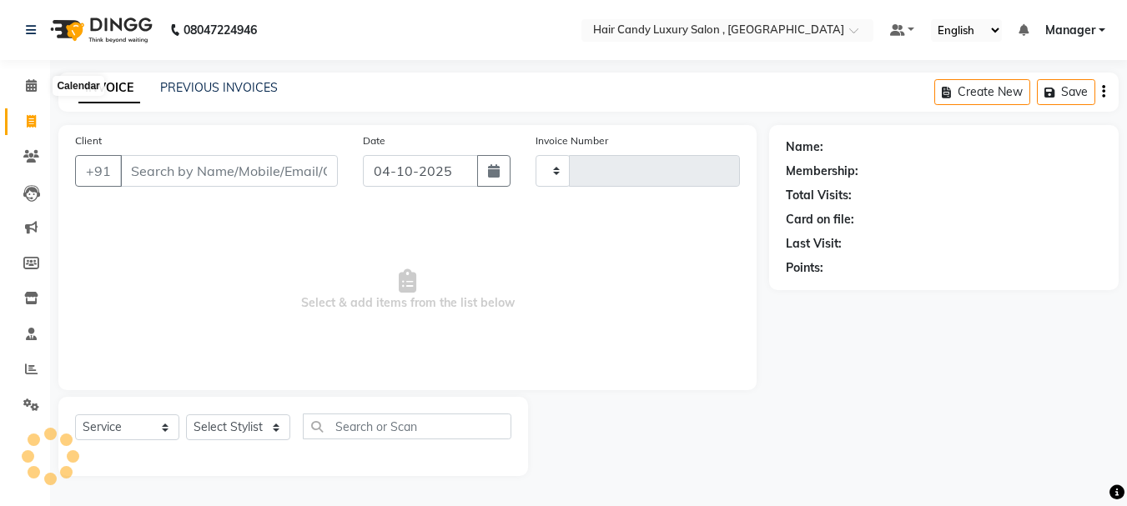
type input "1386"
select select "8304"
click at [28, 373] on icon at bounding box center [31, 369] width 13 height 13
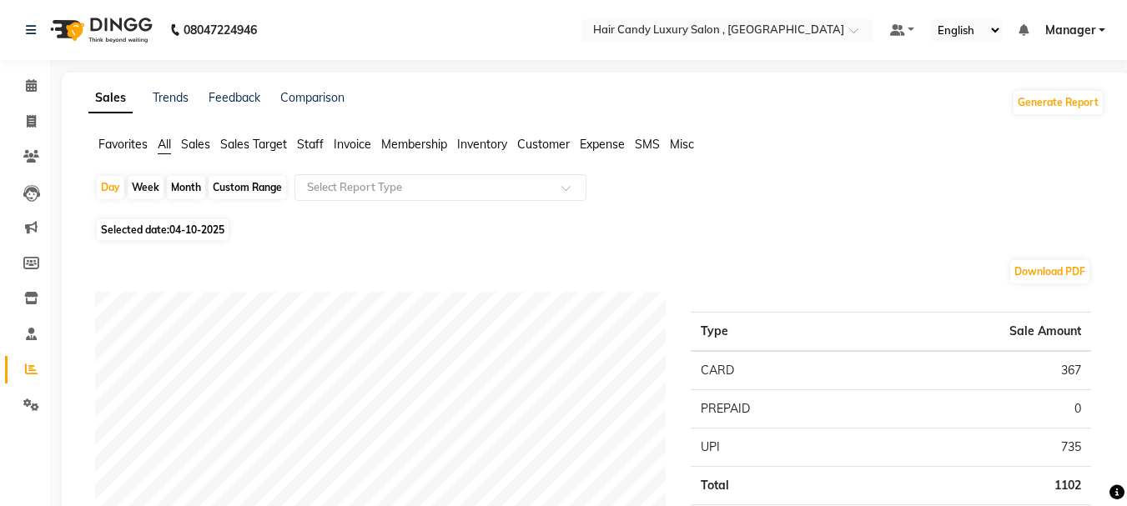
click at [314, 144] on span "Staff" at bounding box center [310, 144] width 27 height 15
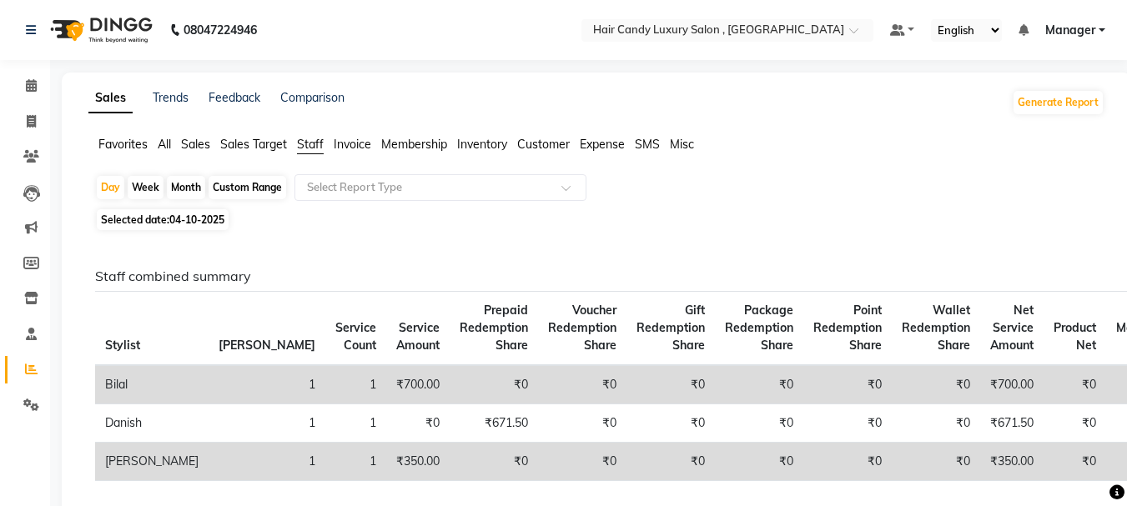
click at [189, 184] on div "Month" at bounding box center [186, 187] width 38 height 23
select select "10"
select select "2025"
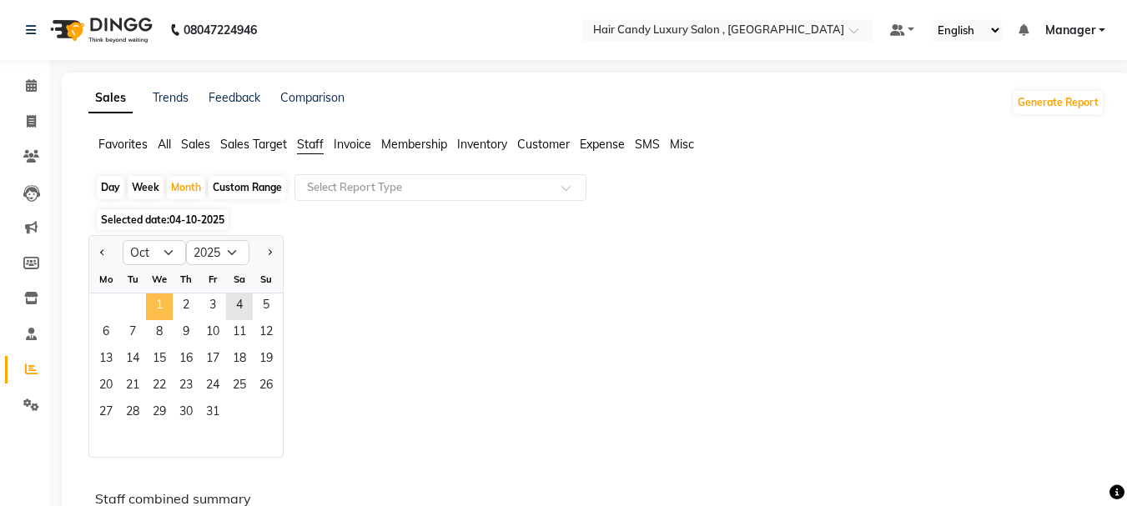
click at [151, 305] on span "1" at bounding box center [159, 307] width 27 height 27
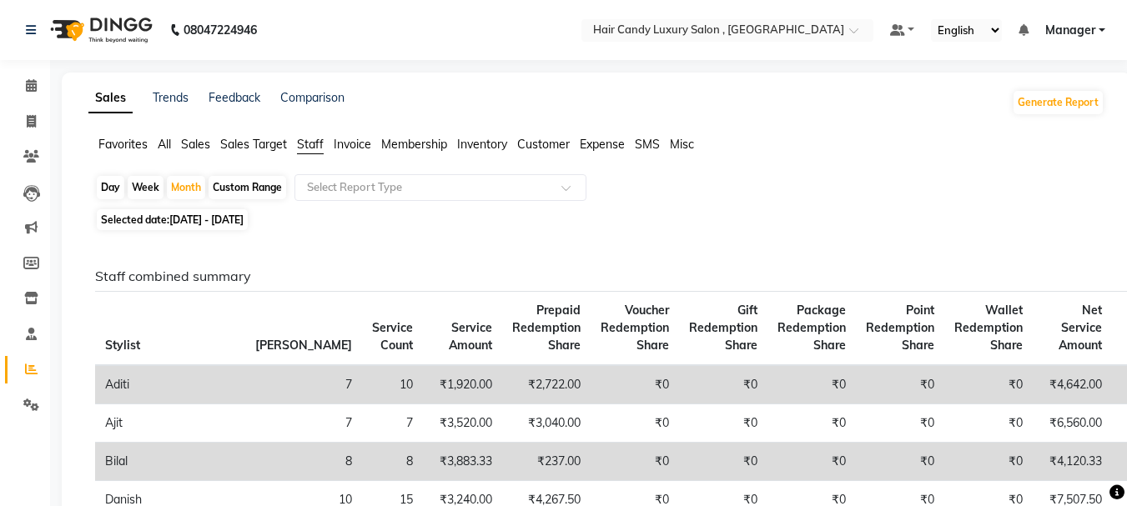
click at [148, 184] on div "Week" at bounding box center [146, 187] width 36 height 23
select select "10"
select select "2025"
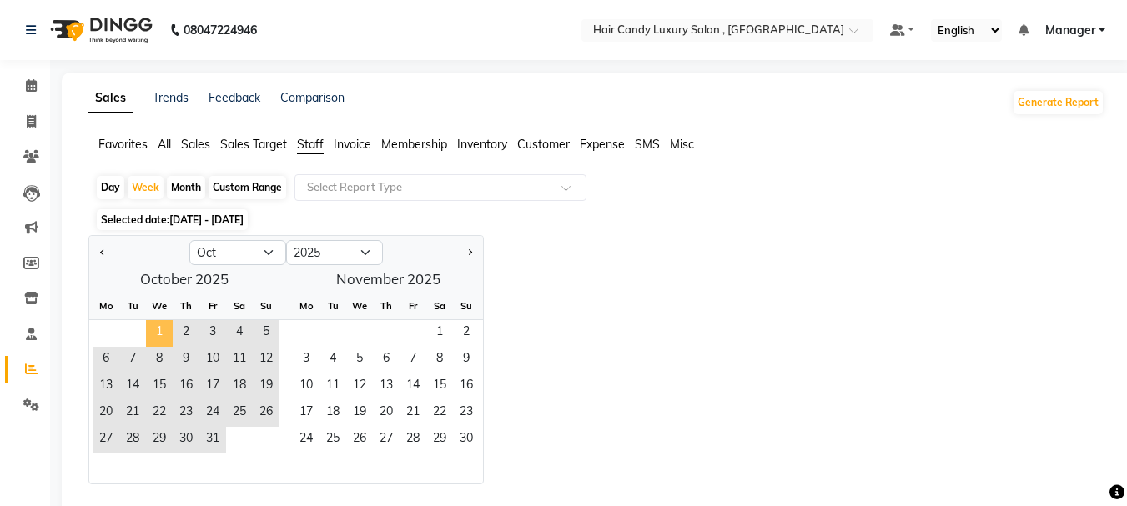
click at [162, 326] on span "1" at bounding box center [159, 333] width 27 height 27
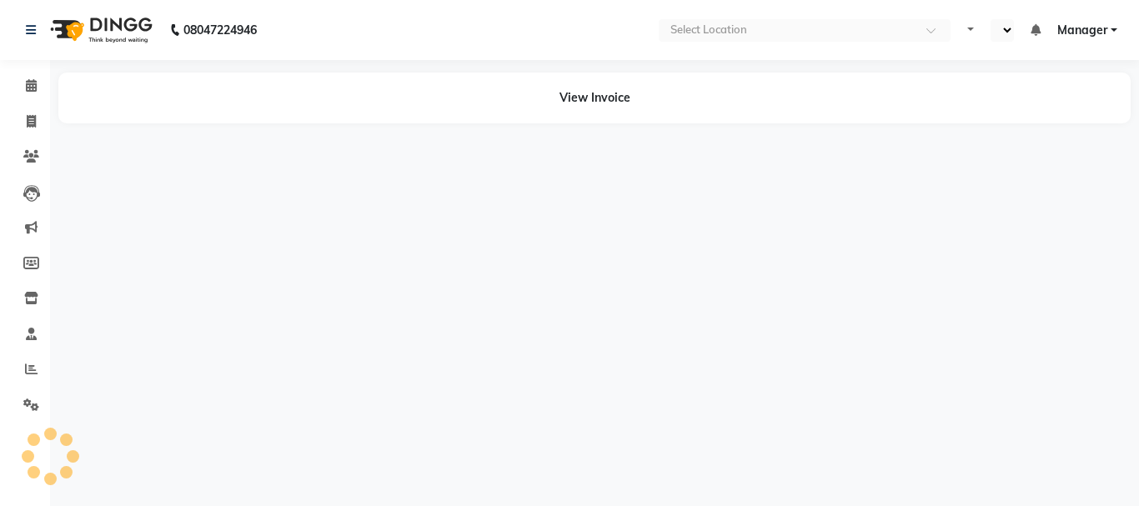
select select "en"
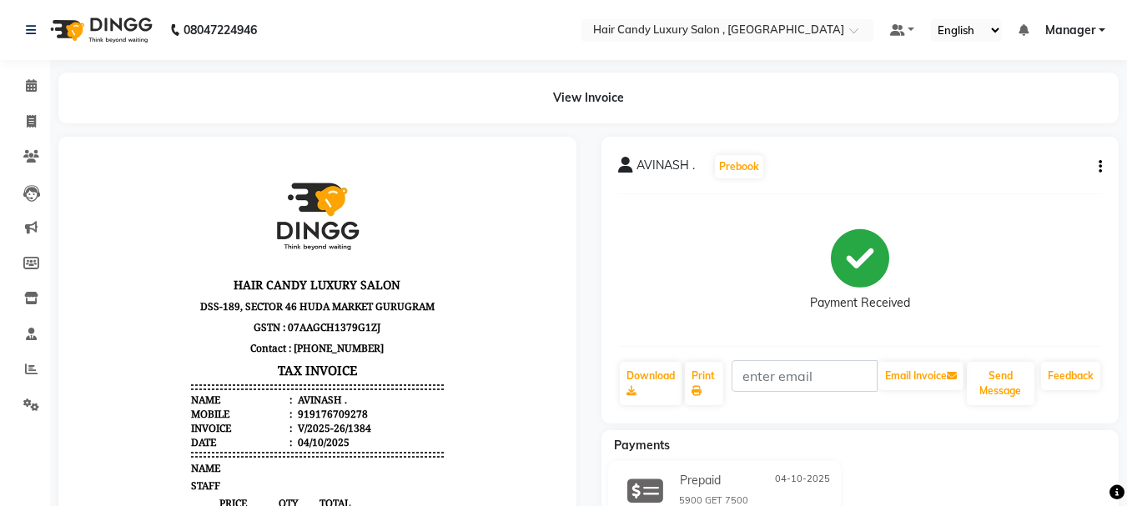
click at [337, 415] on div "919176709278" at bounding box center [330, 414] width 73 height 14
copy div "919176709278"
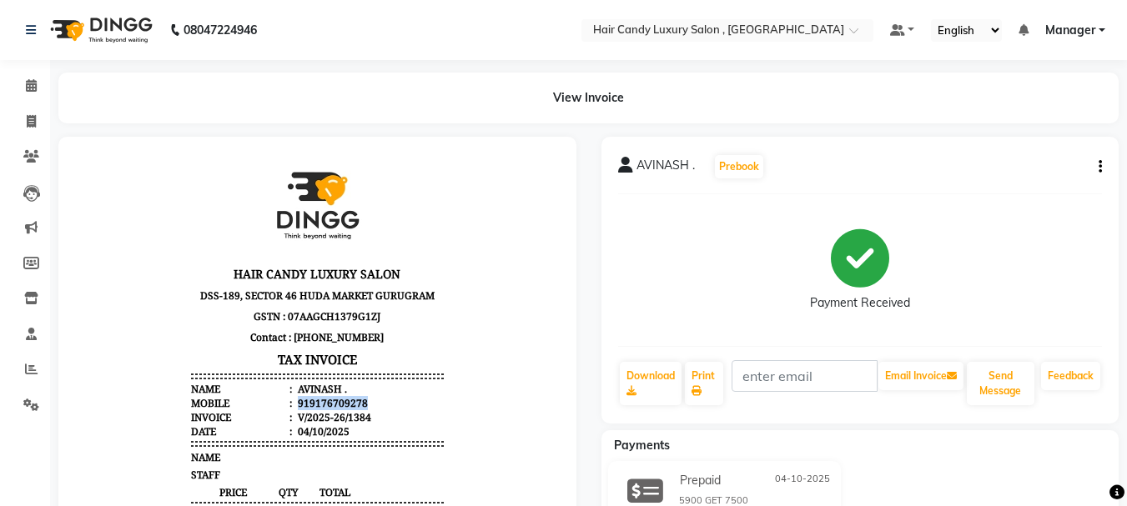
scroll to position [13, 0]
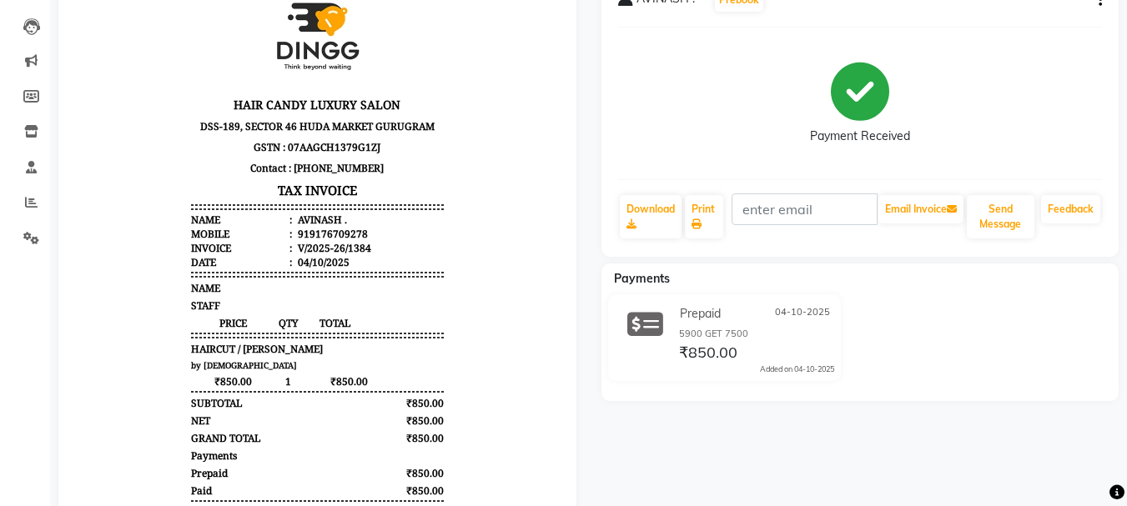
click at [469, 390] on body "HAIR CANDY LUXURY SALON DSS-189, SECTOR 46 HUDA MARKET GURUGRAM GSTN : 07AAGCH1…" at bounding box center [317, 293] width 471 height 626
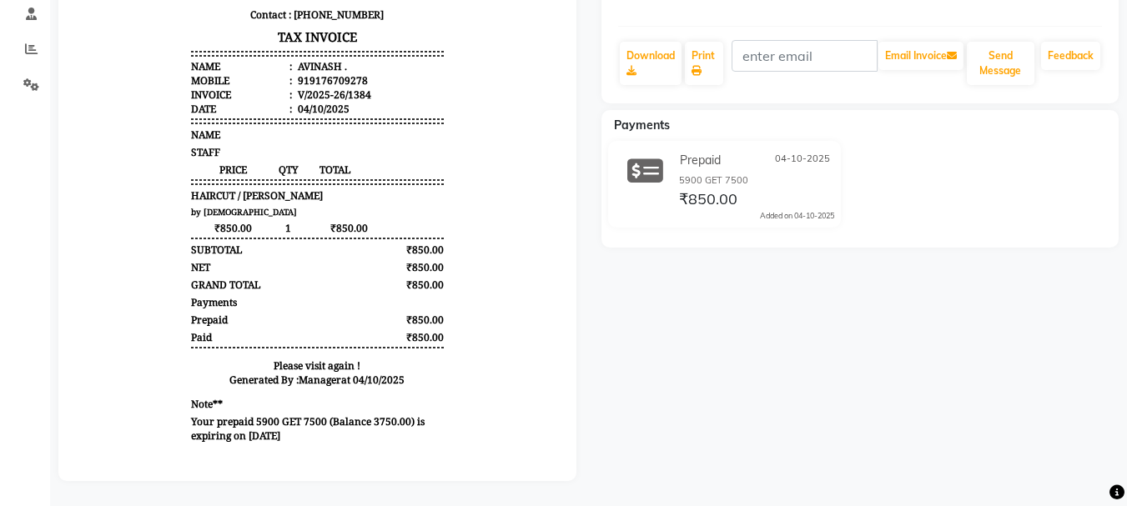
scroll to position [333, 0]
